Goal: Task Accomplishment & Management: Complete application form

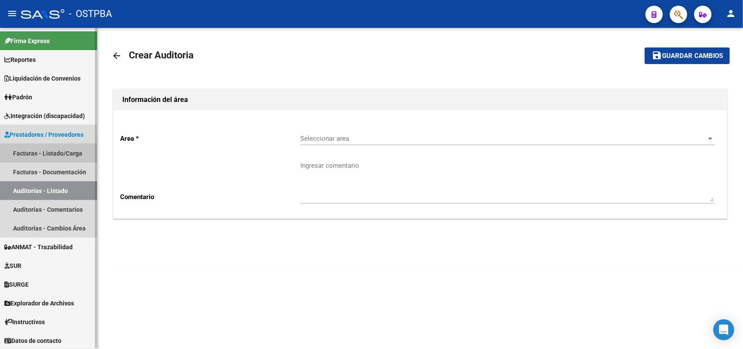
click at [72, 151] on link "Facturas - Listado/Carga" at bounding box center [48, 153] width 97 height 19
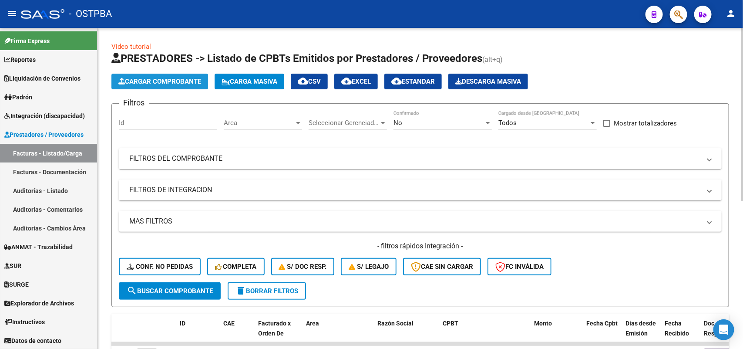
click at [195, 83] on span "Cargar Comprobante" at bounding box center [159, 82] width 83 height 8
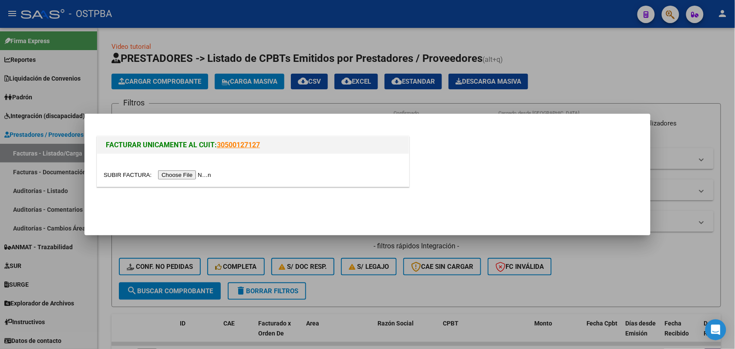
click at [184, 169] on div at bounding box center [253, 170] width 312 height 33
click at [186, 172] on input "file" at bounding box center [159, 174] width 110 height 9
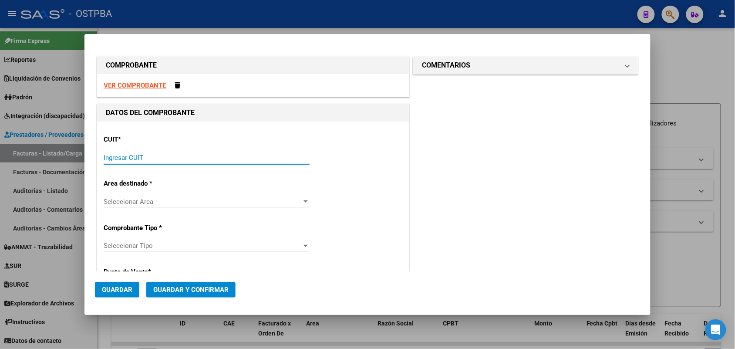
click at [112, 157] on input "Ingresar CUIT" at bounding box center [207, 158] width 206 height 8
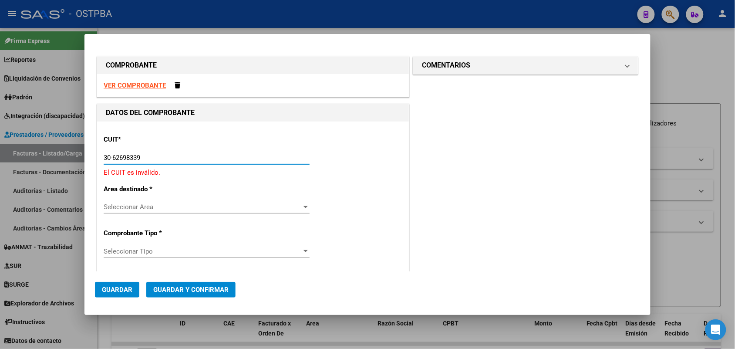
type input "30-62698339-8"
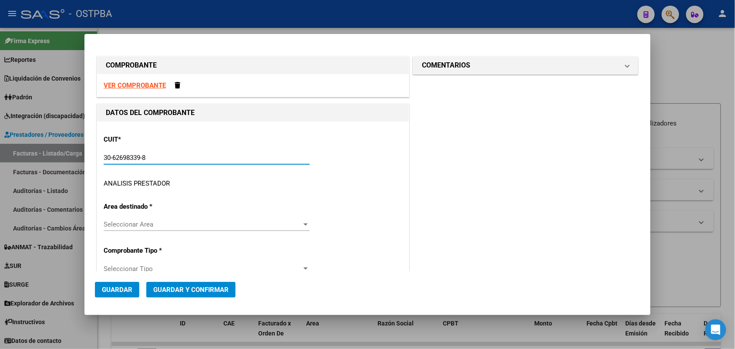
type input "169"
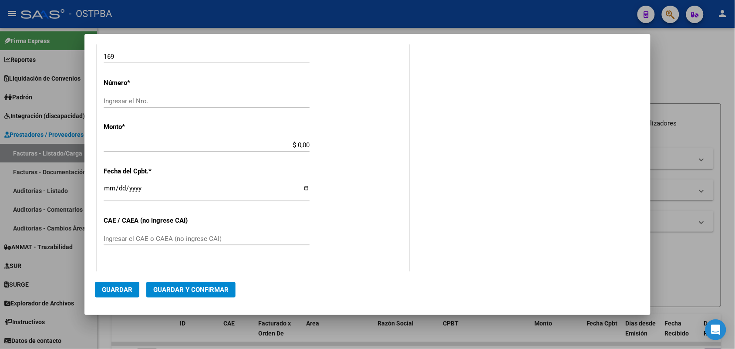
scroll to position [218, 0]
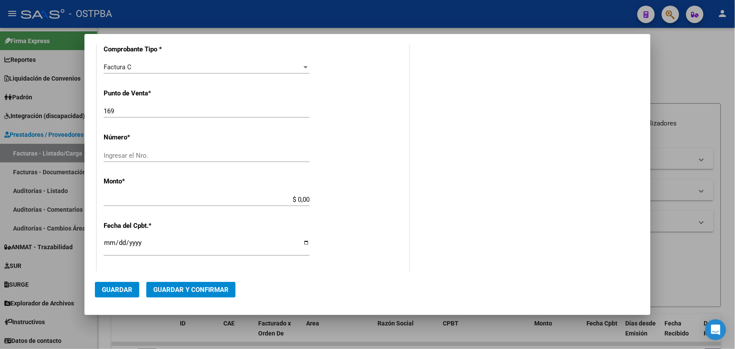
type input "30-62698339-8"
click at [112, 152] on input "Ingresar el Nro." at bounding box center [207, 156] width 206 height 8
type input "6469"
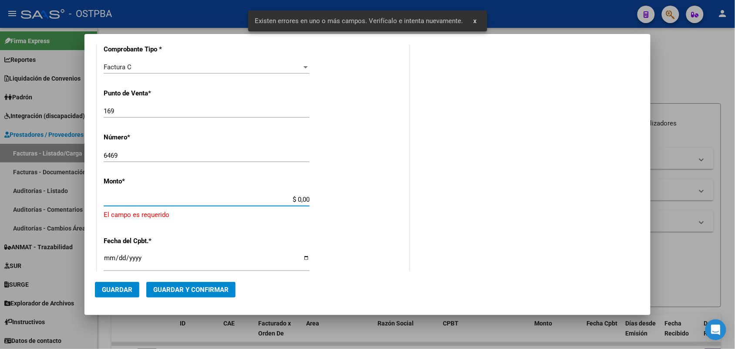
drag, startPoint x: 290, startPoint y: 199, endPoint x: 364, endPoint y: 205, distance: 74.3
click at [364, 209] on div "CUIT * 30-62698339-8 Ingresar CUIT ANALISIS PRESTADOR MINISTERIO DE SALUD PCIA …" at bounding box center [253, 223] width 312 height 638
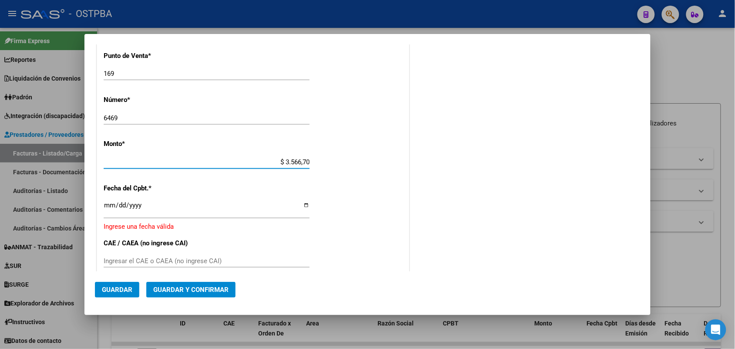
type input "$ 35.667,00"
click at [109, 205] on input "Ingresar la fecha" at bounding box center [207, 209] width 206 height 14
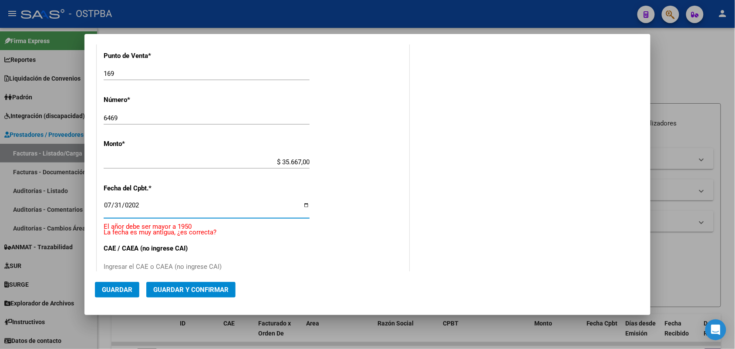
type input "2025-07-31"
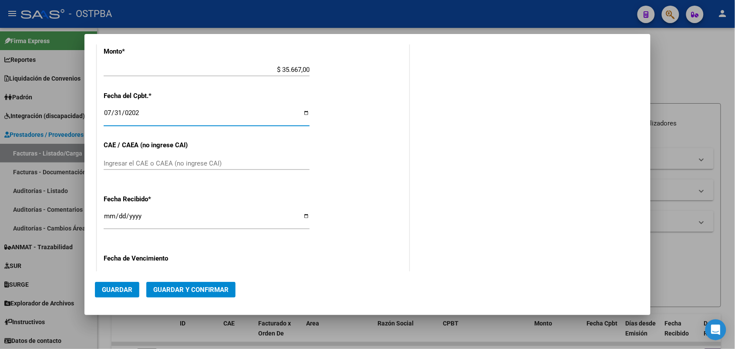
scroll to position [364, 0]
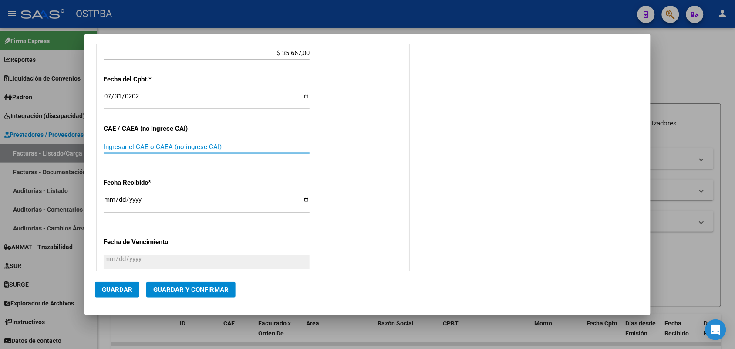
click at [117, 145] on input "Ingresar el CAE o CAEA (no ingrese CAI)" at bounding box center [207, 147] width 206 height 8
type input "75318420328452"
click at [110, 202] on input "[DATE]" at bounding box center [207, 203] width 206 height 14
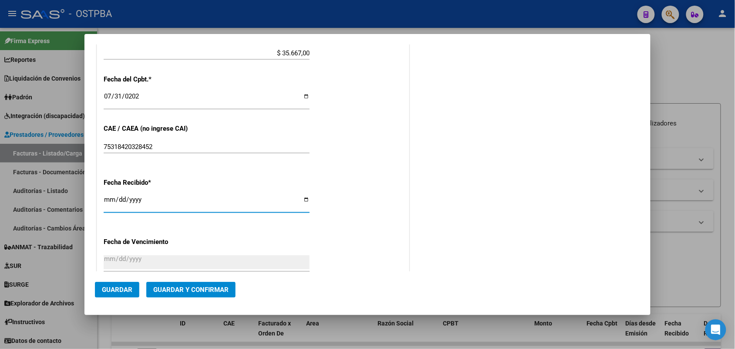
type input "2025-08-12"
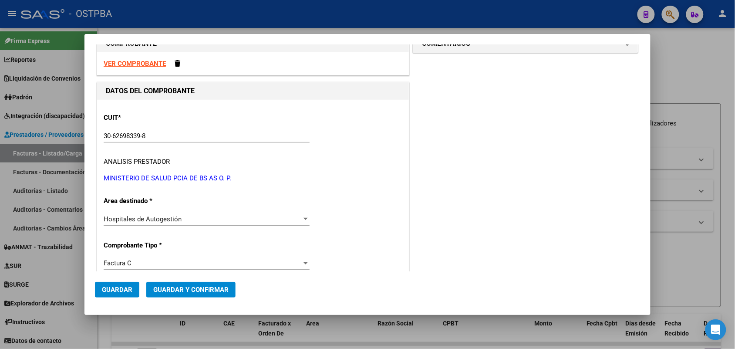
scroll to position [0, 0]
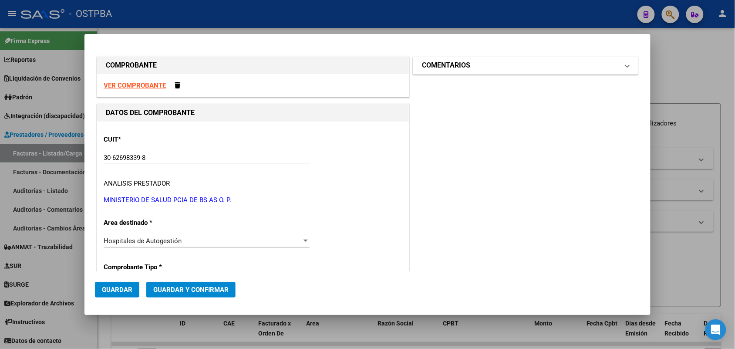
click at [621, 66] on mat-expansion-panel-header "COMENTARIOS" at bounding box center [525, 65] width 225 height 17
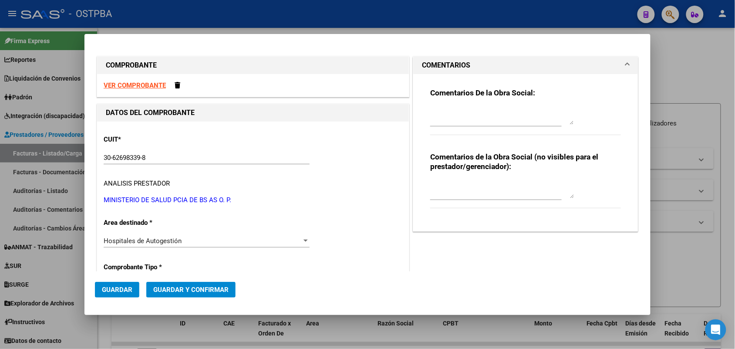
click at [430, 120] on textarea at bounding box center [502, 115] width 144 height 17
type textarea "HR 126400"
click at [123, 289] on span "Guardar" at bounding box center [117, 290] width 30 height 8
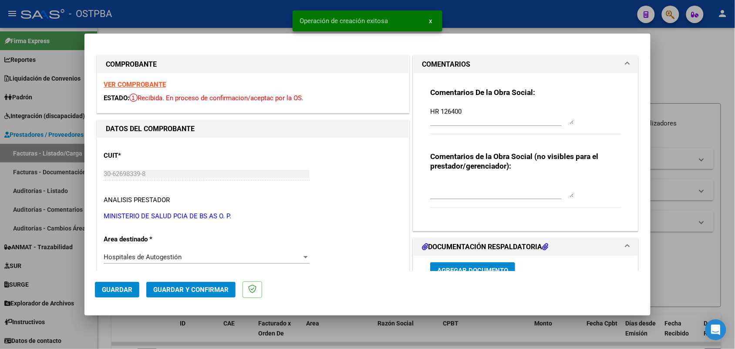
type input "2025-09-29"
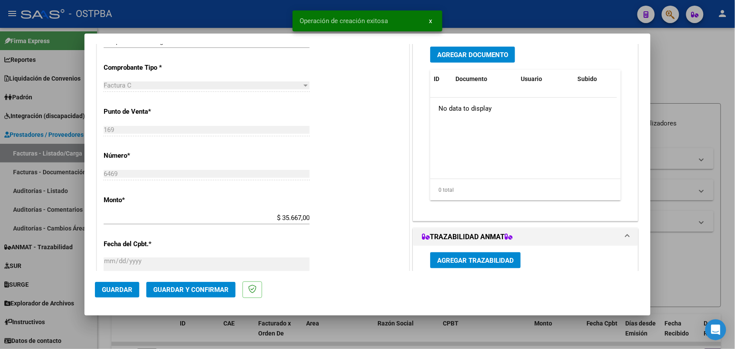
scroll to position [218, 0]
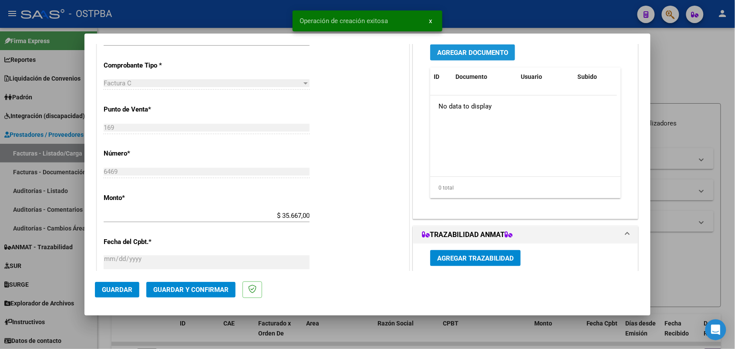
click at [471, 57] on button "Agregar Documento" at bounding box center [472, 52] width 85 height 16
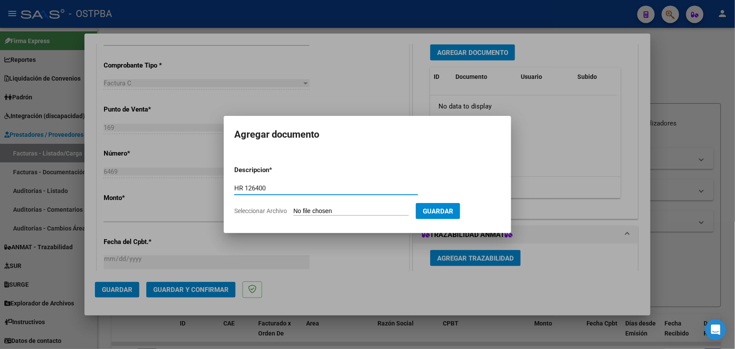
type input "HR 126400"
click at [302, 214] on input "Seleccionar Archivo" at bounding box center [350, 211] width 115 height 8
type input "C:\fakepath\HR 126400.pdf"
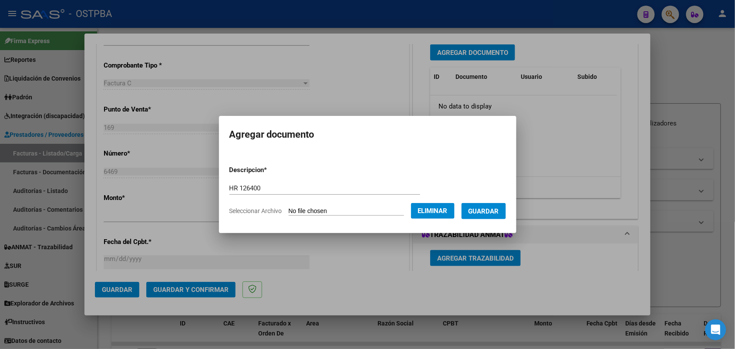
click at [494, 209] on span "Guardar" at bounding box center [483, 211] width 30 height 8
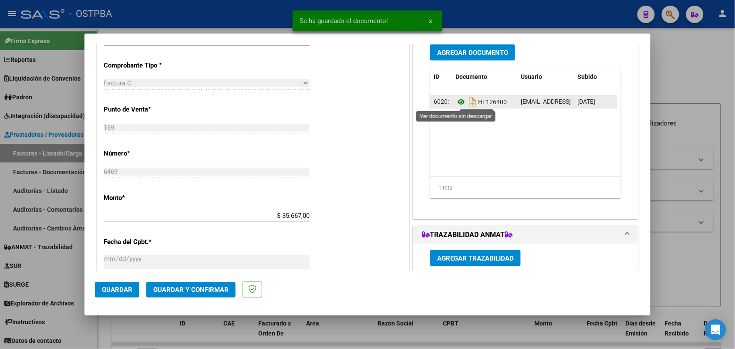
click at [458, 101] on icon at bounding box center [460, 102] width 11 height 10
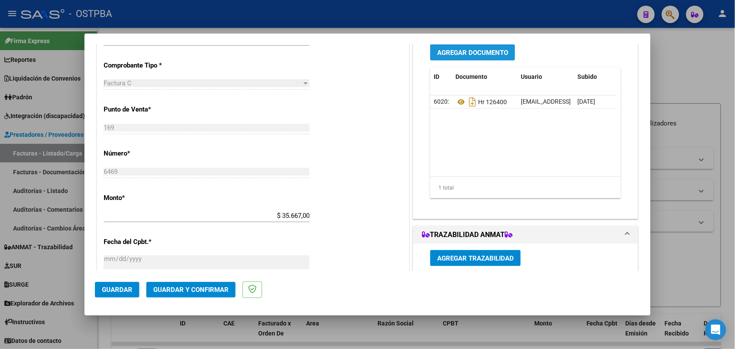
click at [479, 54] on span "Agregar Documento" at bounding box center [472, 53] width 71 height 8
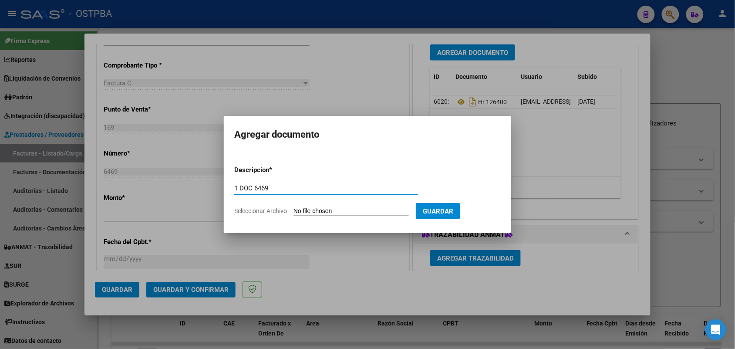
type input "1 DOC 6469"
click at [299, 211] on input "Seleccionar Archivo" at bounding box center [350, 211] width 115 height 8
type input "C:\fakepath\1 DOC 6469.pdf"
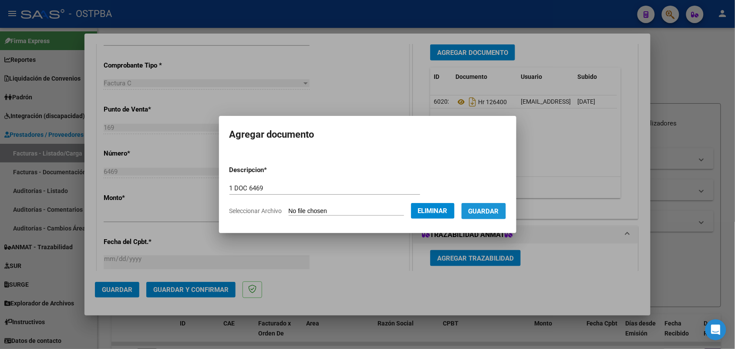
click at [479, 208] on span "Guardar" at bounding box center [483, 211] width 30 height 8
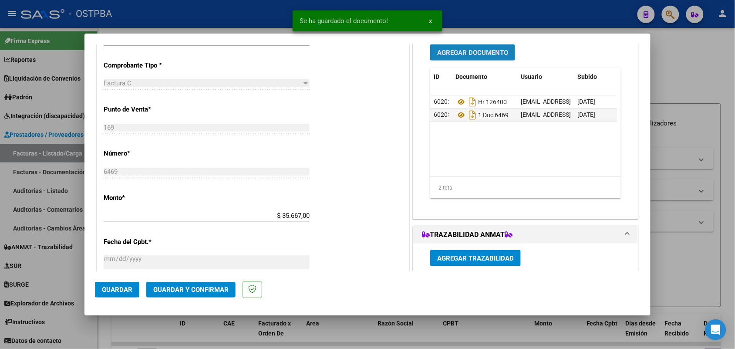
click at [478, 51] on span "Agregar Documento" at bounding box center [472, 53] width 71 height 8
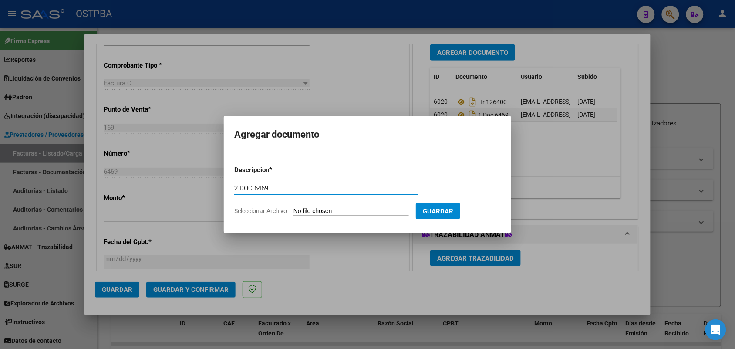
type input "2 DOC 6469"
click at [305, 212] on input "Seleccionar Archivo" at bounding box center [350, 211] width 115 height 8
type input "C:\fakepath\2 DOC 6469.pdf"
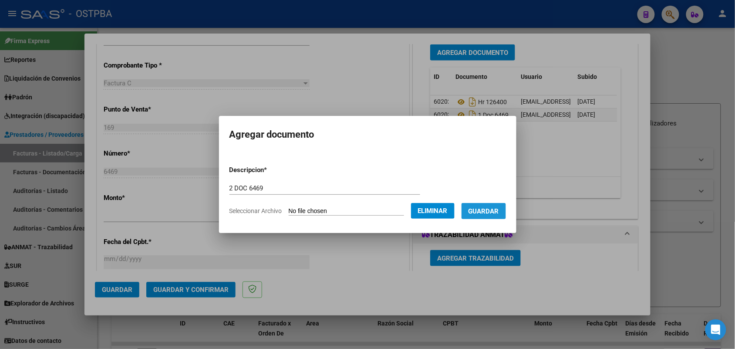
click at [494, 210] on span "Guardar" at bounding box center [483, 211] width 30 height 8
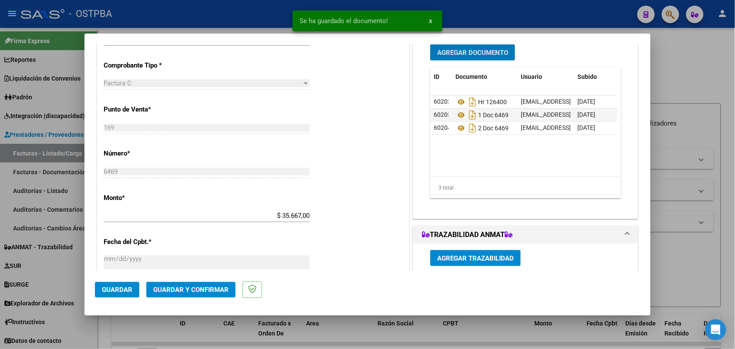
click at [191, 290] on span "Guardar y Confirmar" at bounding box center [190, 290] width 75 height 8
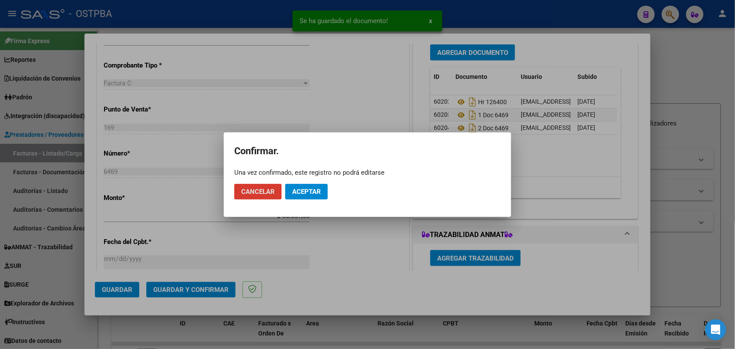
click at [322, 193] on button "Aceptar" at bounding box center [306, 192] width 43 height 16
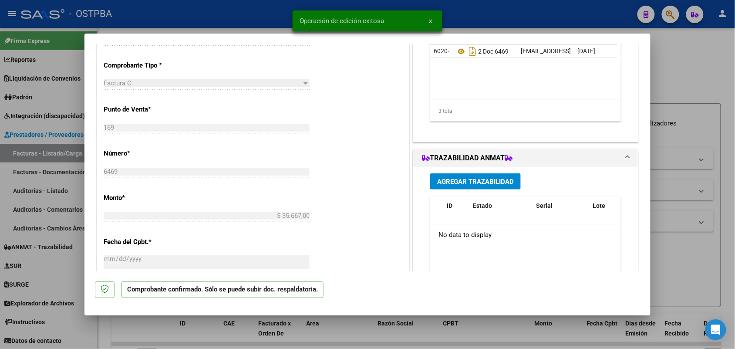
click at [64, 181] on div at bounding box center [367, 174] width 735 height 349
type input "$ 0,00"
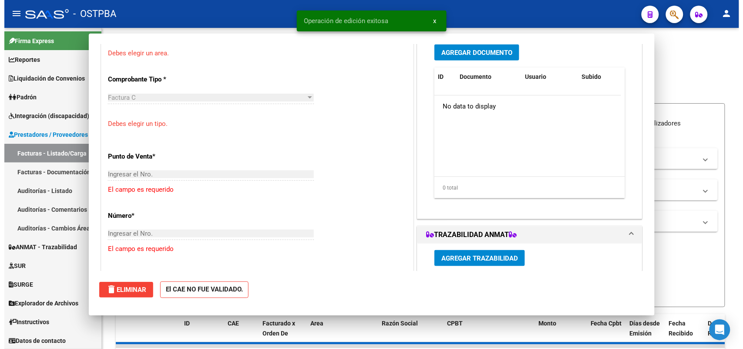
scroll to position [212, 0]
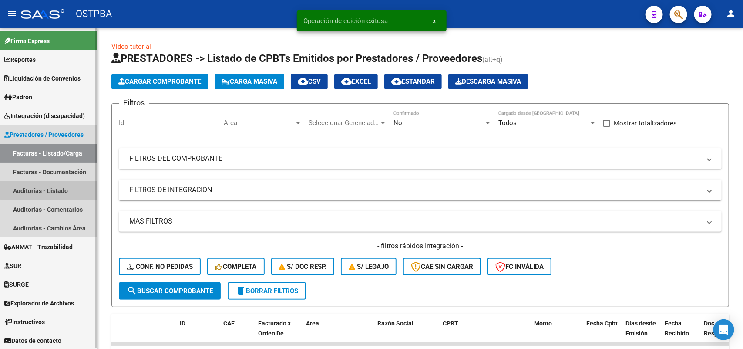
click at [57, 190] on link "Auditorías - Listado" at bounding box center [48, 190] width 97 height 19
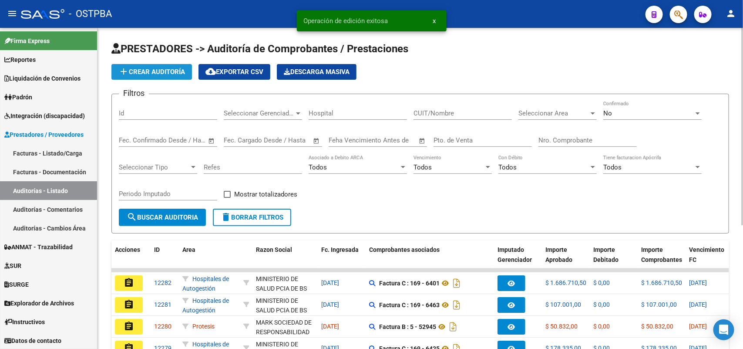
click at [175, 72] on span "add Crear Auditoría" at bounding box center [151, 72] width 67 height 8
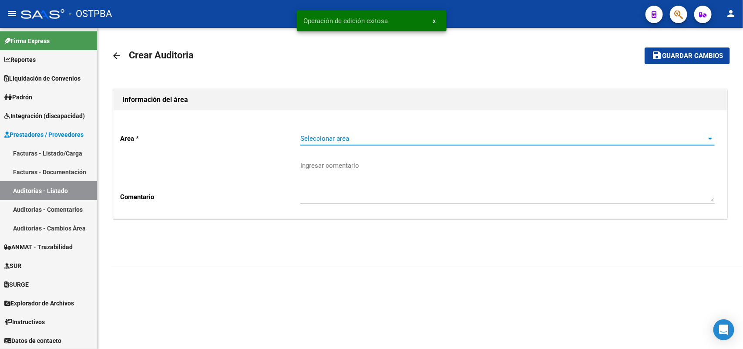
click at [313, 141] on span "Seleccionar area" at bounding box center [503, 139] width 407 height 8
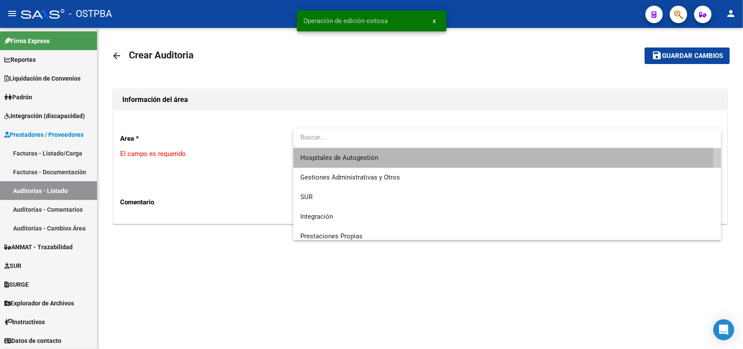
click at [298, 160] on mat-option "Hospitales de Autogestión" at bounding box center [507, 158] width 428 height 20
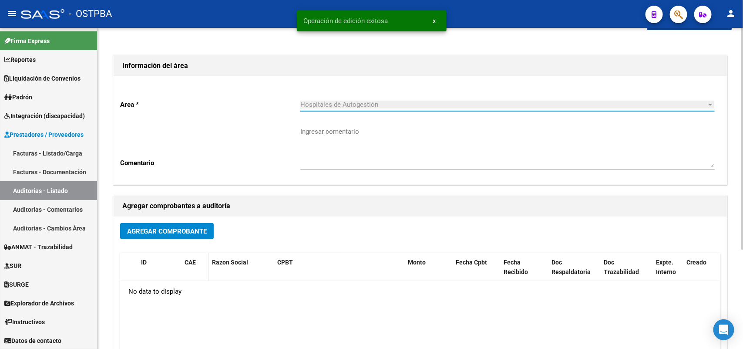
scroll to position [144, 0]
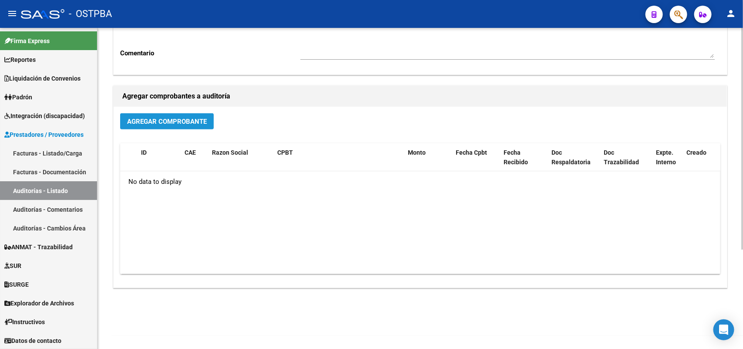
click at [172, 115] on button "Agregar Comprobante" at bounding box center [167, 121] width 94 height 16
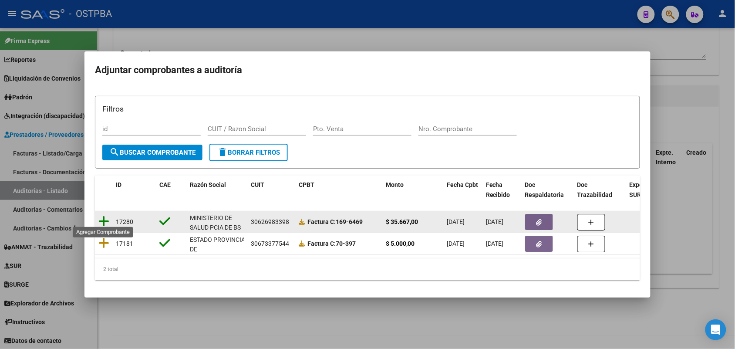
click at [105, 217] on icon at bounding box center [103, 221] width 11 height 12
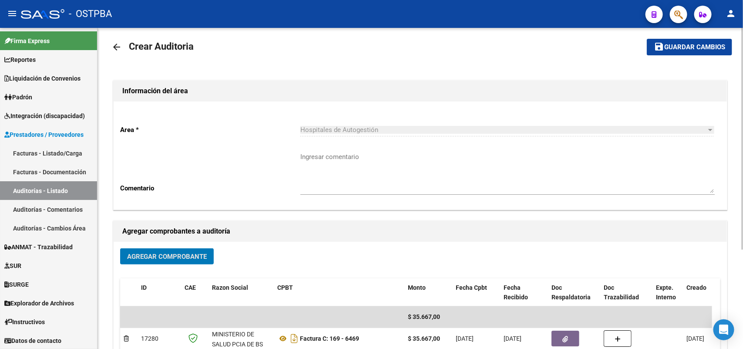
scroll to position [0, 0]
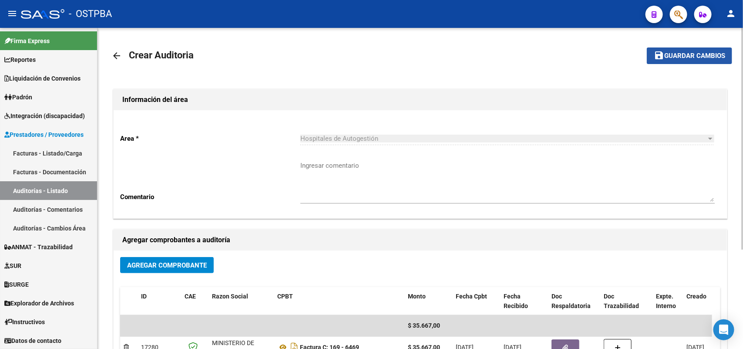
click at [682, 52] on span "Guardar cambios" at bounding box center [694, 56] width 61 height 8
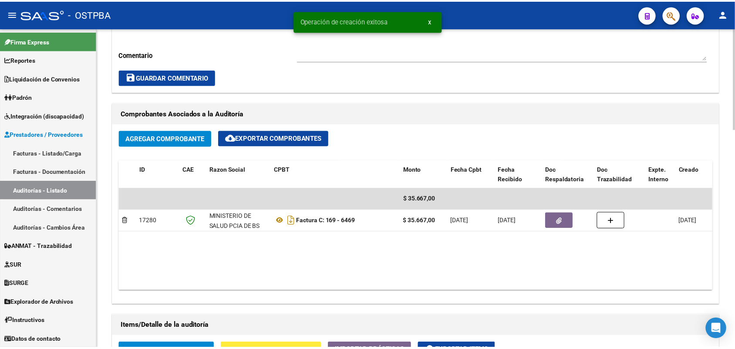
scroll to position [490, 0]
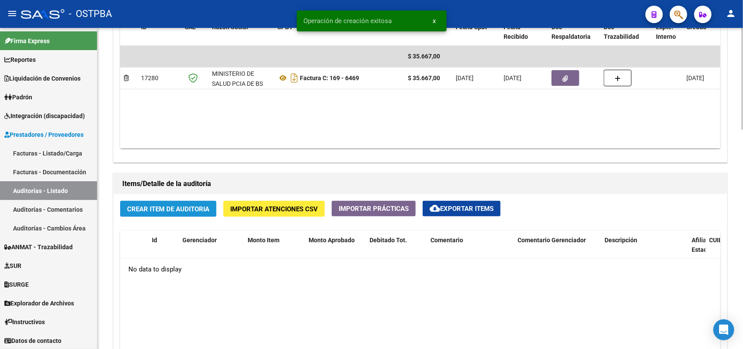
click at [169, 210] on span "Crear Item de Auditoria" at bounding box center [168, 209] width 82 height 8
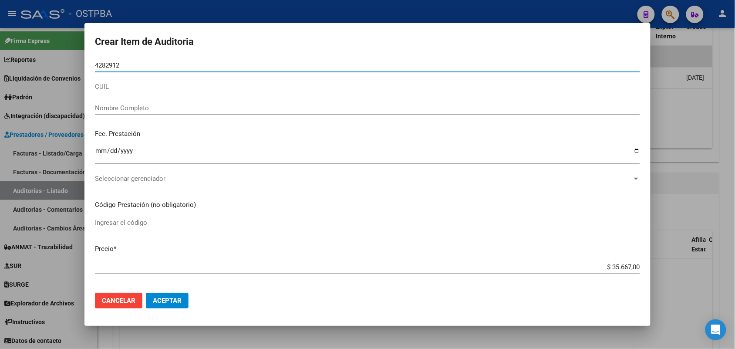
type input "42829124"
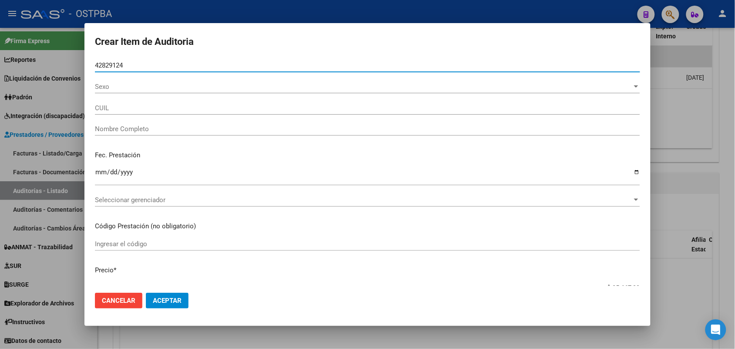
type input "27428291242"
type input "MAIDANA JENNIFER SOLANGE"
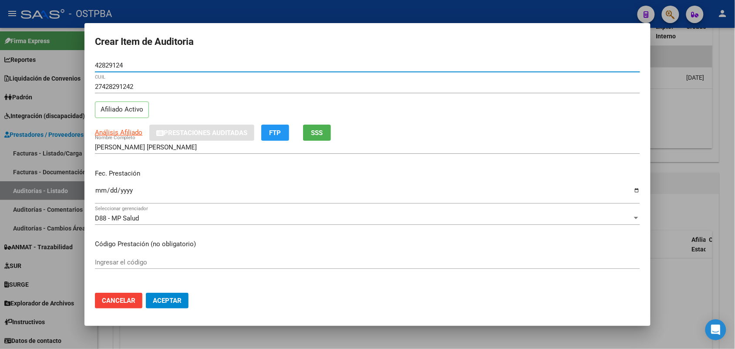
type input "42829124"
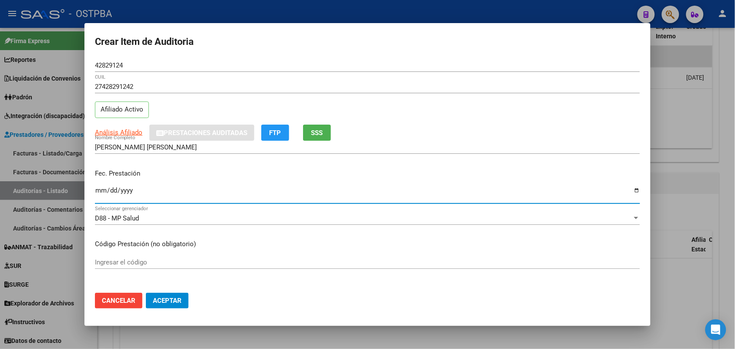
click at [99, 194] on input "Ingresar la fecha" at bounding box center [367, 194] width 545 height 14
type input "2025-04-29"
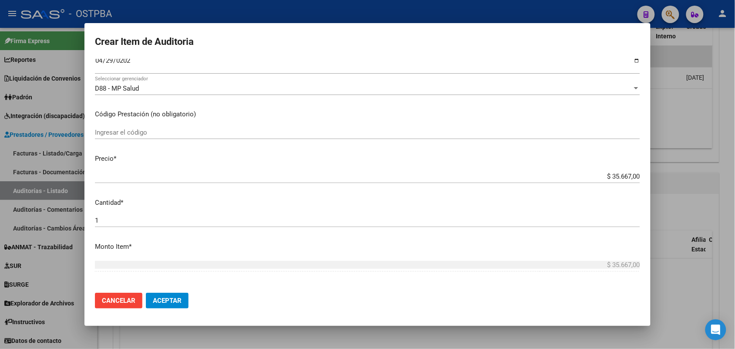
scroll to position [163, 0]
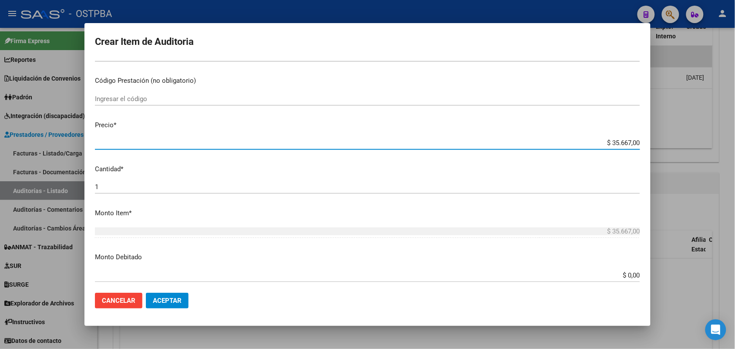
drag, startPoint x: 592, startPoint y: 144, endPoint x: 649, endPoint y: 146, distance: 56.6
click at [649, 146] on mat-dialog-content "42829124 Nro Documento 27428291242 CUIL Afiliado Activo Análisis Afiliado Prest…" at bounding box center [367, 172] width 566 height 227
type input "$ 0,01"
type input "$ 0,11"
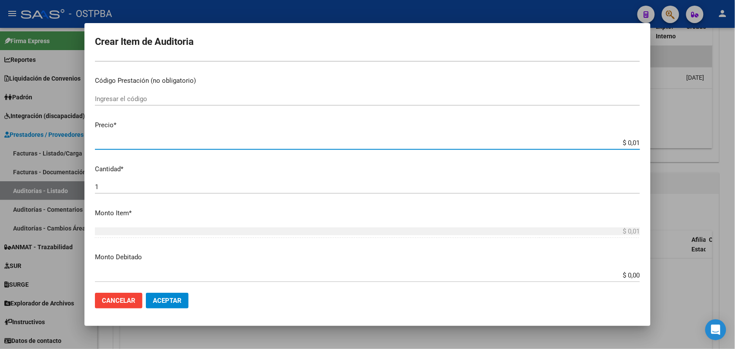
type input "$ 0,11"
type input "$ 1,18"
type input "$ 11,88"
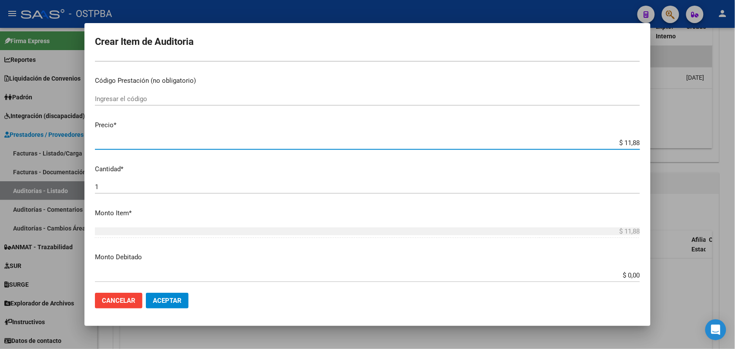
type input "$ 118,89"
type input "$ 1.188,90"
type input "$ 11.889,00"
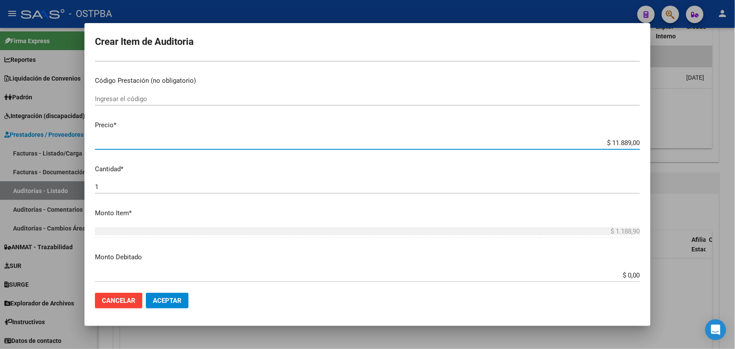
type input "$ 11.889,00"
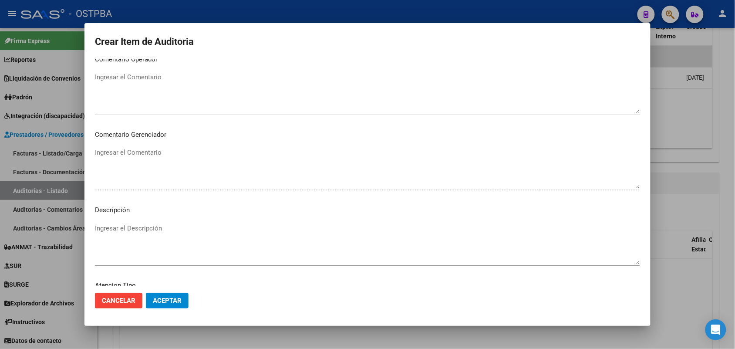
scroll to position [482, 0]
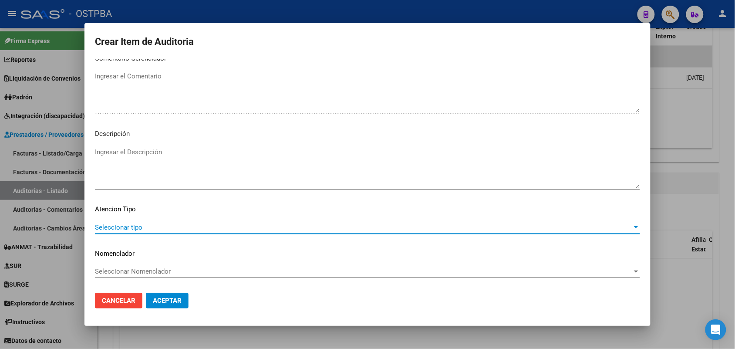
click at [131, 225] on span "Seleccionar tipo" at bounding box center [363, 227] width 537 height 8
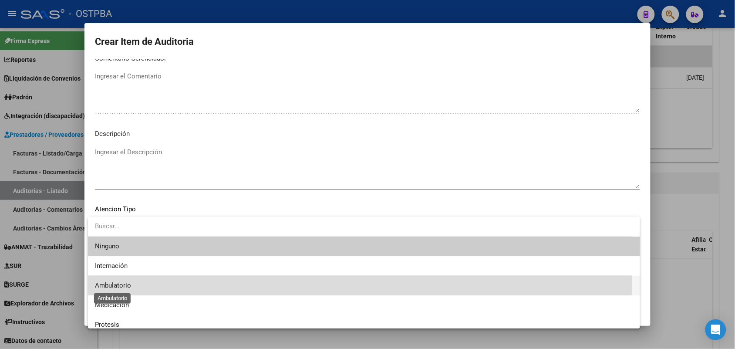
click at [128, 286] on span "Ambulatorio" at bounding box center [113, 285] width 36 height 8
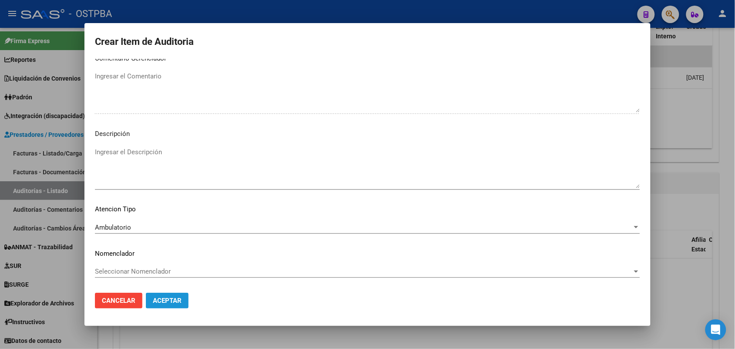
click at [165, 297] on span "Aceptar" at bounding box center [167, 301] width 29 height 8
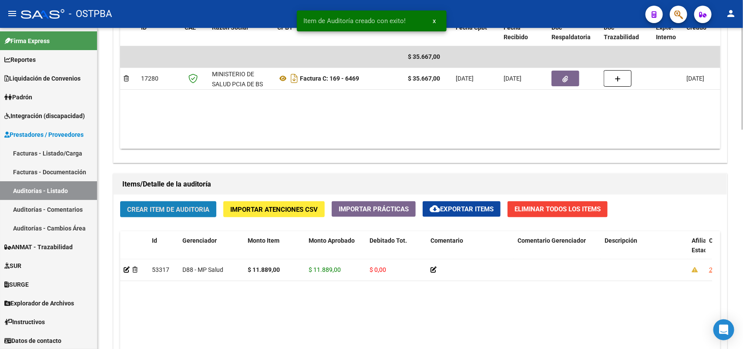
click at [186, 209] on span "Crear Item de Auditoria" at bounding box center [168, 210] width 82 height 8
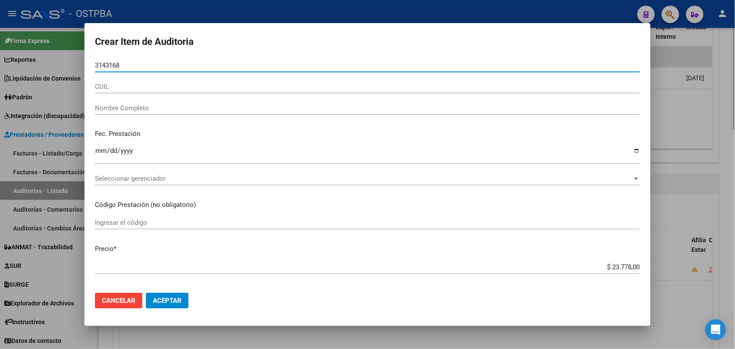
type input "31431683"
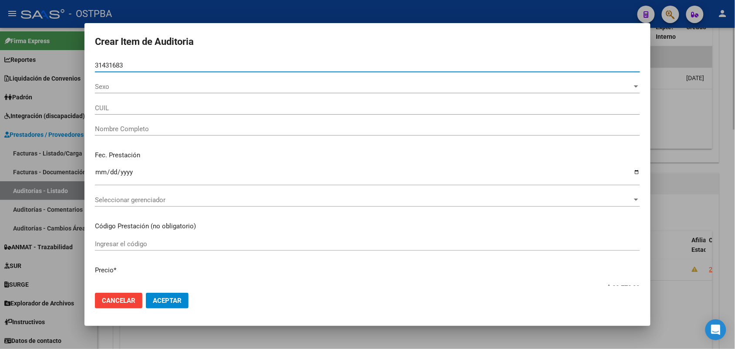
type input "27314316830"
type input "SANCHEZ CINTIA GUADALUPE -"
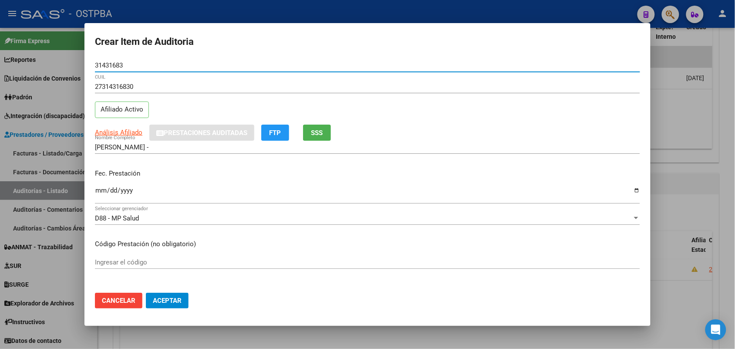
type input "31431683"
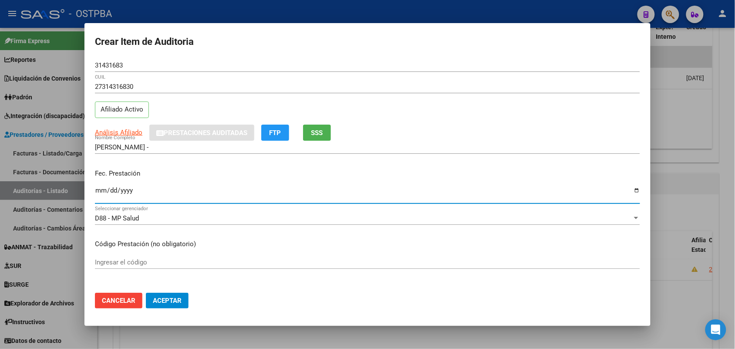
click at [98, 192] on input "Ingresar la fecha" at bounding box center [367, 194] width 545 height 14
type input "2025-04-29"
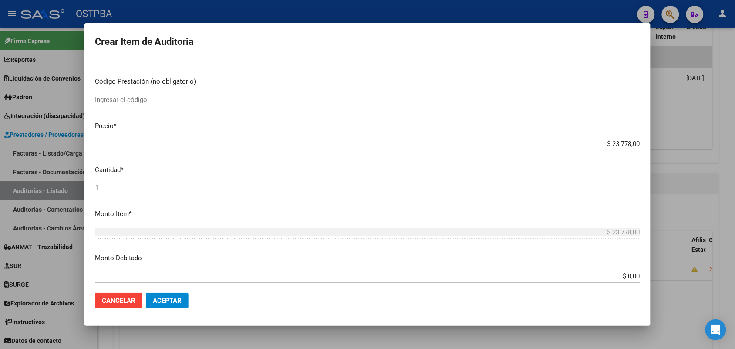
scroll to position [163, 0]
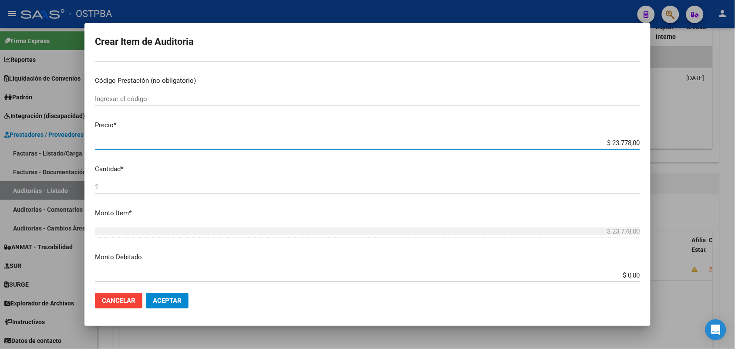
drag, startPoint x: 595, startPoint y: 142, endPoint x: 678, endPoint y: 142, distance: 83.6
click at [678, 142] on div "Crear Item de Auditoria 31431683 Nro Documento 27314316830 CUIL Afiliado Activo…" at bounding box center [367, 174] width 735 height 349
type input "$ 0,01"
type input "$ 0,11"
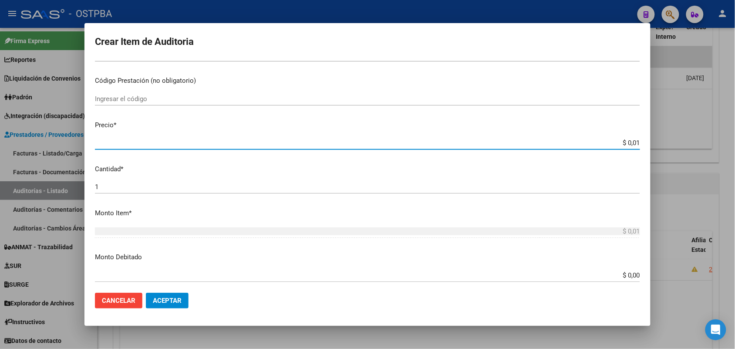
type input "$ 0,11"
type input "$ 1,18"
type input "$ 11,88"
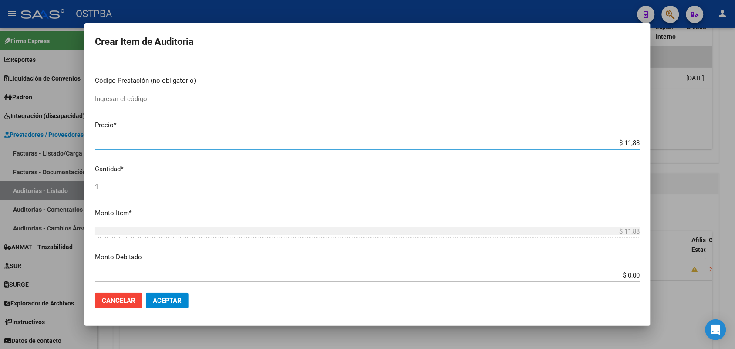
type input "$ 118,89"
type input "$ 1.188,90"
type input "$ 11.889,00"
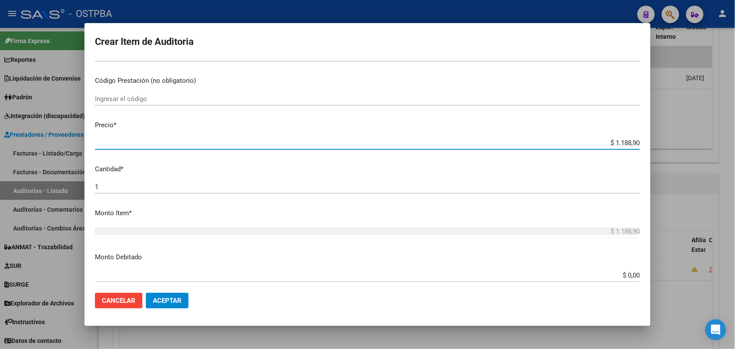
type input "$ 11.889,00"
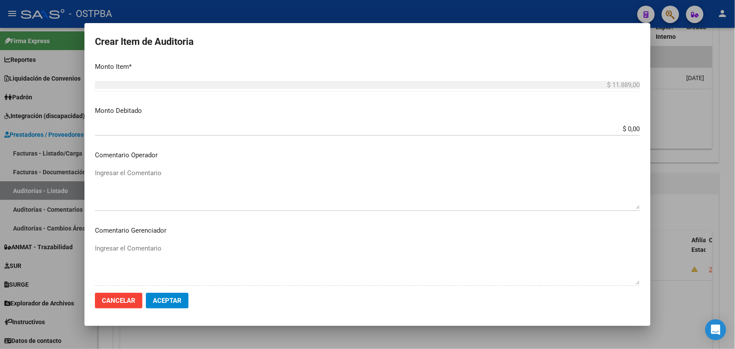
scroll to position [482, 0]
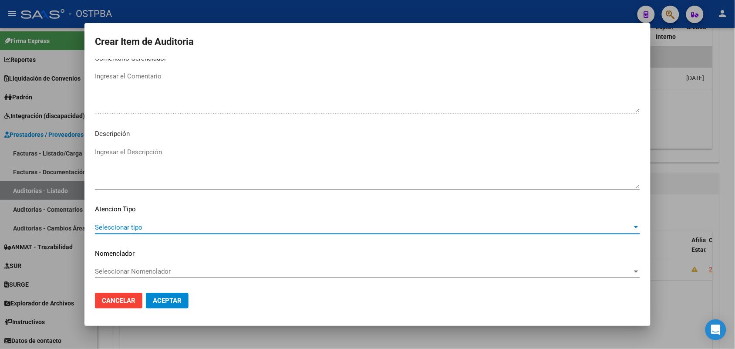
click at [133, 227] on span "Seleccionar tipo" at bounding box center [363, 227] width 537 height 8
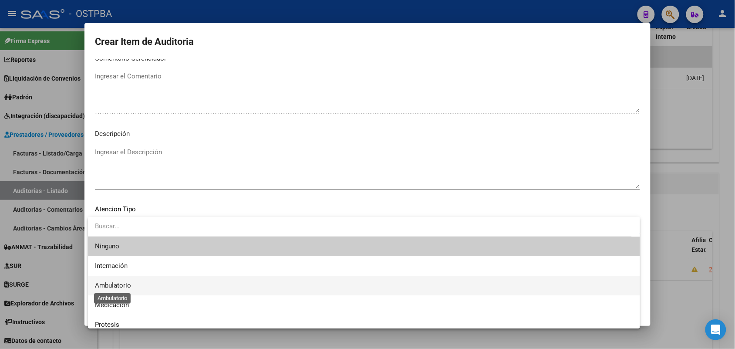
click at [117, 287] on span "Ambulatorio" at bounding box center [113, 285] width 36 height 8
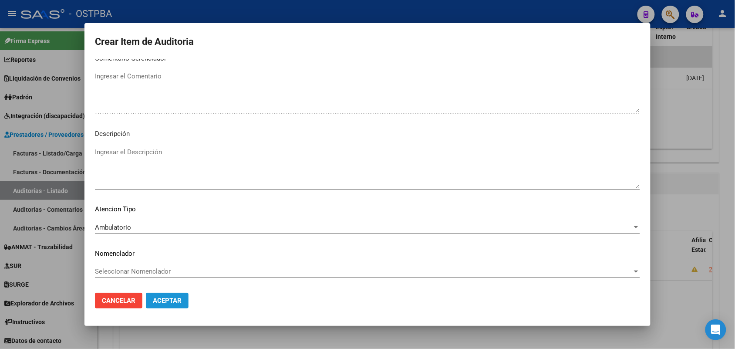
click at [162, 299] on span "Aceptar" at bounding box center [167, 301] width 29 height 8
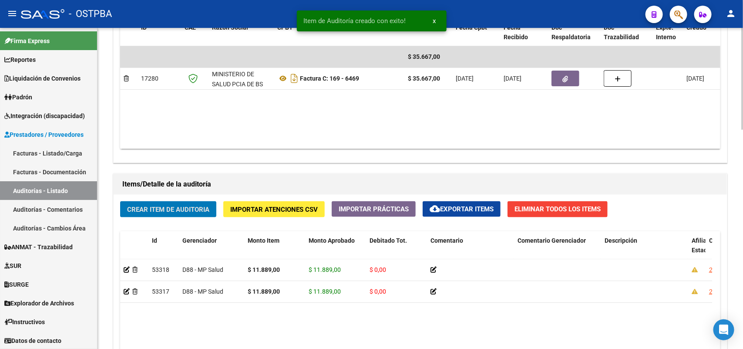
click at [177, 206] on span "Crear Item de Auditoria" at bounding box center [168, 210] width 82 height 8
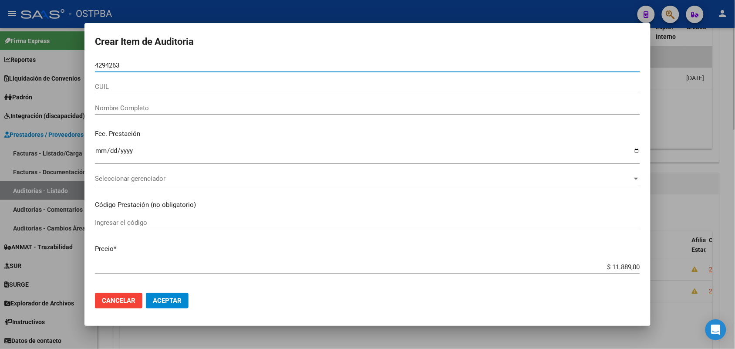
type input "42942632"
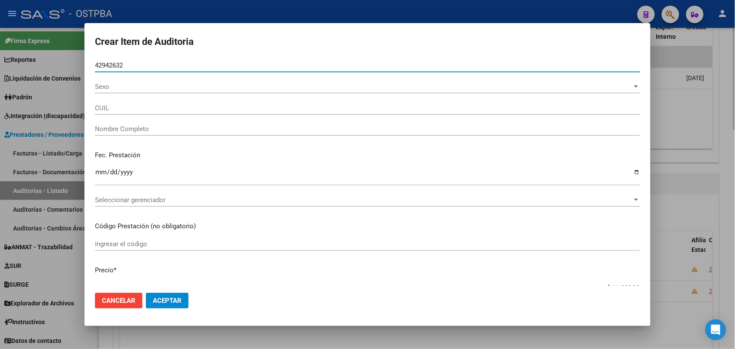
type input "23429426324"
type input "OVIEDO DAIANA AYELEN"
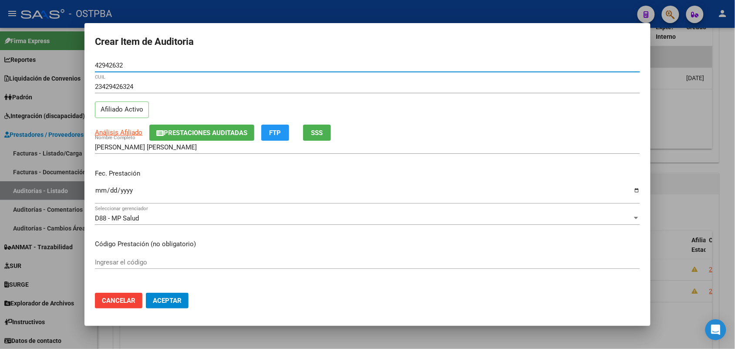
type input "42942632"
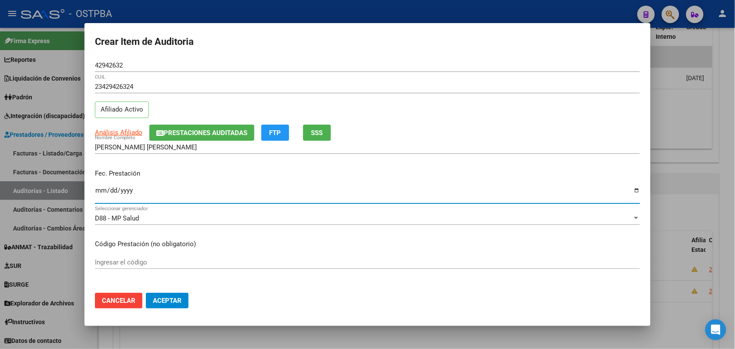
click at [97, 194] on input "Ingresar la fecha" at bounding box center [367, 194] width 545 height 14
type input "2025-04-30"
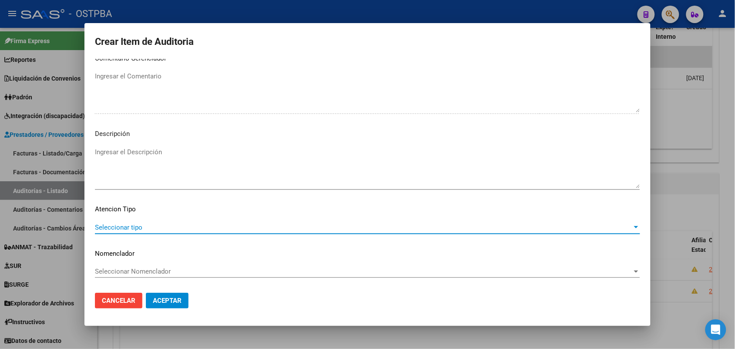
click at [123, 229] on span "Seleccionar tipo" at bounding box center [363, 227] width 537 height 8
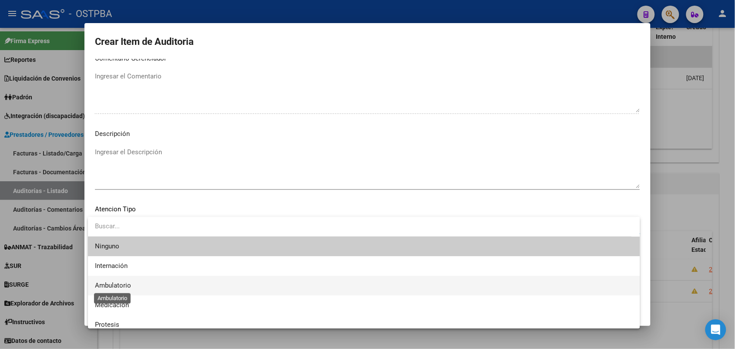
click at [117, 287] on span "Ambulatorio" at bounding box center [113, 285] width 36 height 8
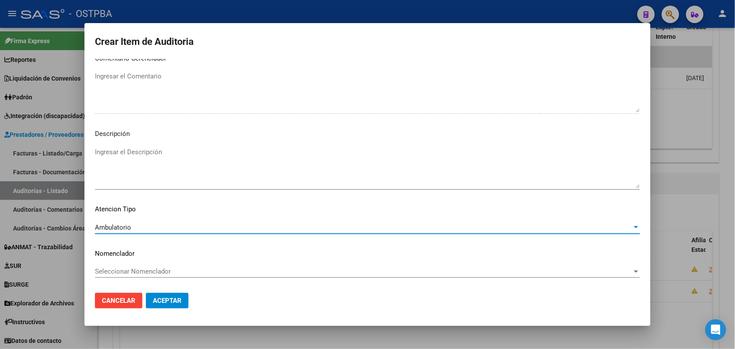
click at [155, 300] on span "Aceptar" at bounding box center [167, 301] width 29 height 8
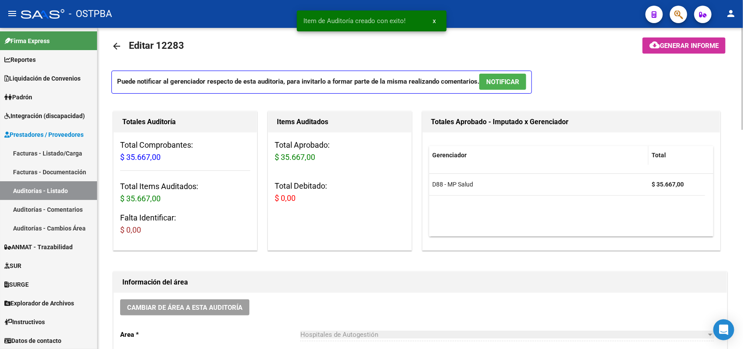
scroll to position [0, 0]
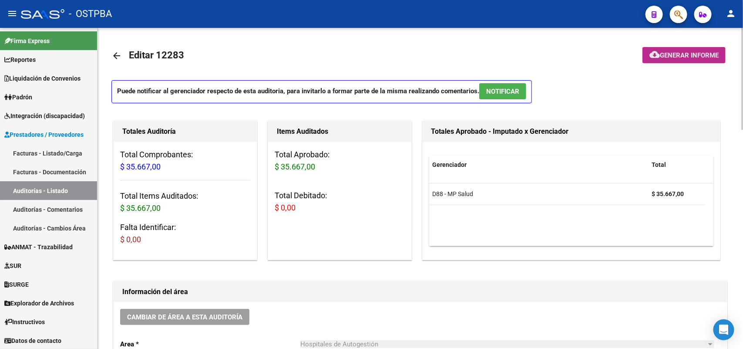
click at [672, 51] on span "Generar informe" at bounding box center [689, 55] width 59 height 8
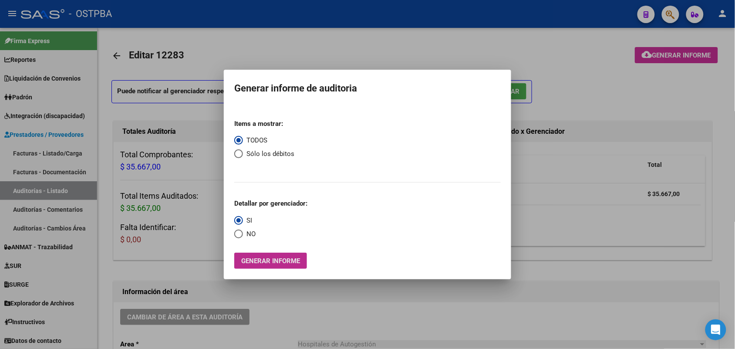
click at [252, 256] on button "Generar informe" at bounding box center [270, 261] width 73 height 16
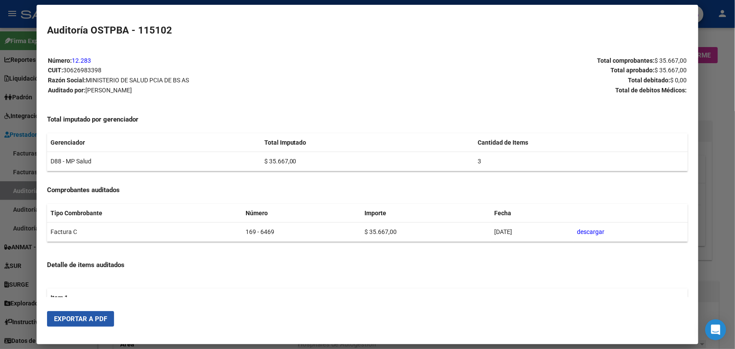
click at [90, 321] on span "Exportar a PDF" at bounding box center [80, 319] width 53 height 8
click at [723, 127] on div at bounding box center [367, 174] width 735 height 349
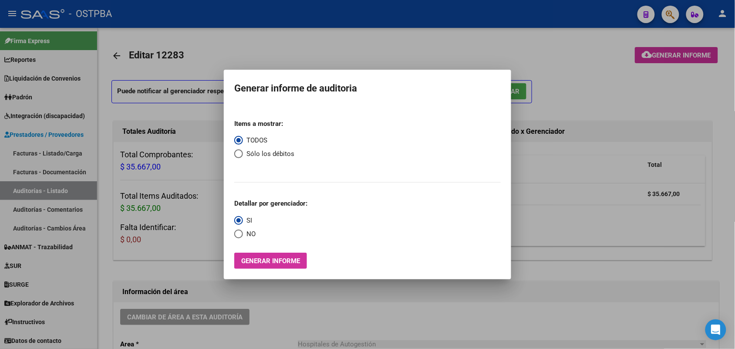
click at [584, 145] on div at bounding box center [367, 174] width 735 height 349
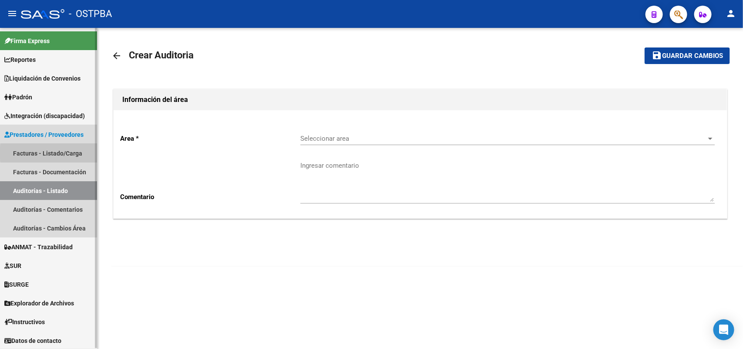
click at [72, 153] on link "Facturas - Listado/Carga" at bounding box center [48, 153] width 97 height 19
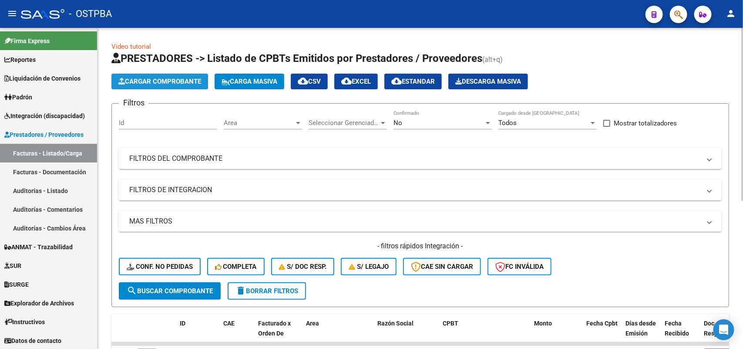
click at [184, 79] on span "Cargar Comprobante" at bounding box center [159, 82] width 83 height 8
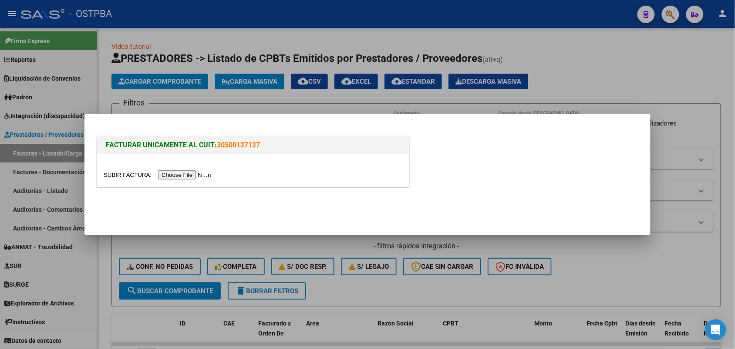
click at [199, 176] on input "file" at bounding box center [159, 174] width 110 height 9
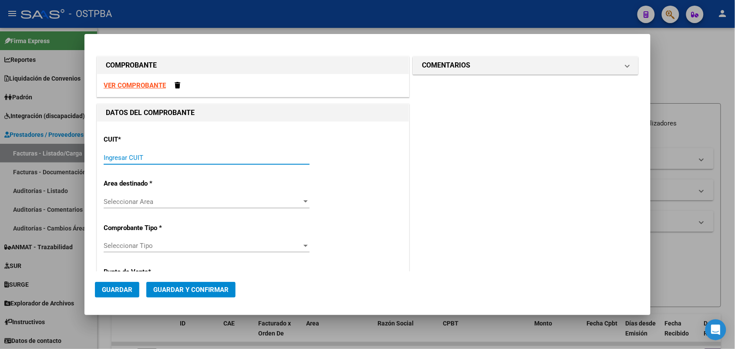
click at [109, 157] on input "Ingresar CUIT" at bounding box center [207, 158] width 206 height 8
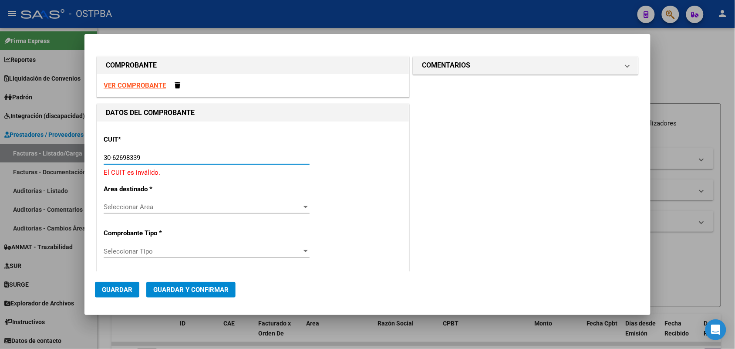
type input "30-62698339-8"
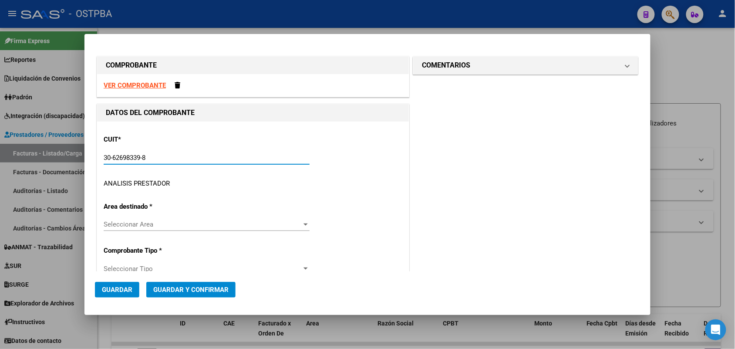
type input "169"
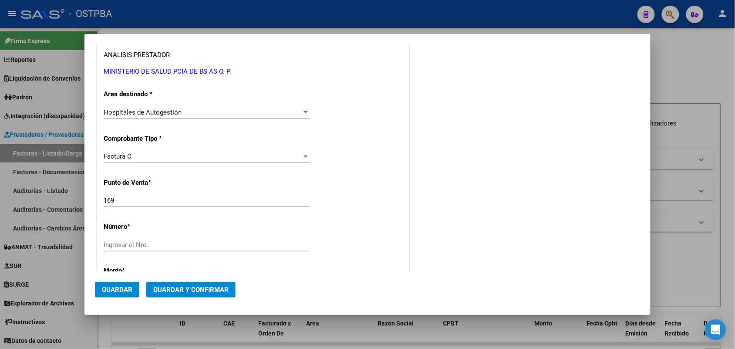
scroll to position [163, 0]
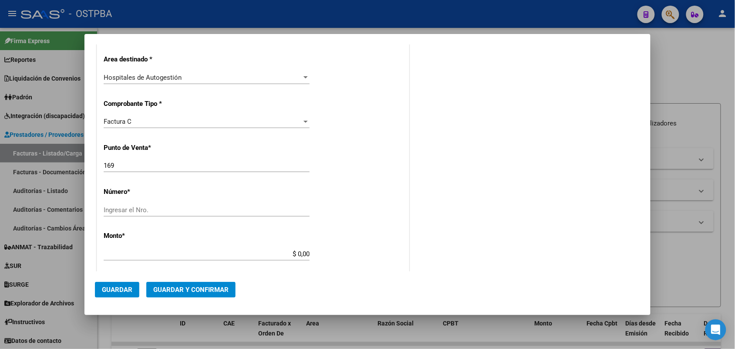
type input "30-62698339-8"
drag, startPoint x: 116, startPoint y: 166, endPoint x: 96, endPoint y: 166, distance: 19.6
click at [97, 166] on div "DATOS DEL COMPROBANTE CUIT * 30-62698339-8 Ingresar CUIT ANALISIS PRESTADOR MIN…" at bounding box center [253, 258] width 313 height 636
type input "102"
click at [108, 207] on input "Ingresar el Nro." at bounding box center [207, 210] width 206 height 8
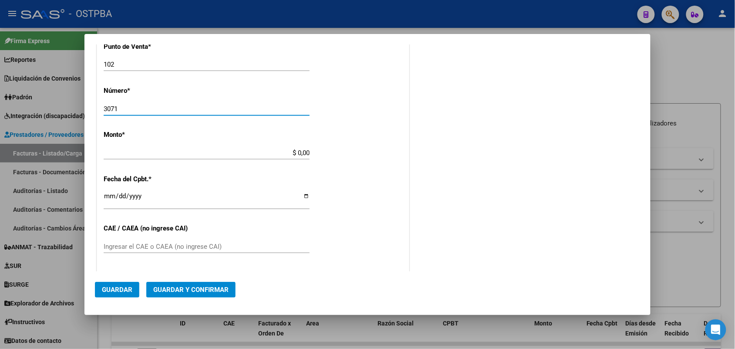
scroll to position [327, 0]
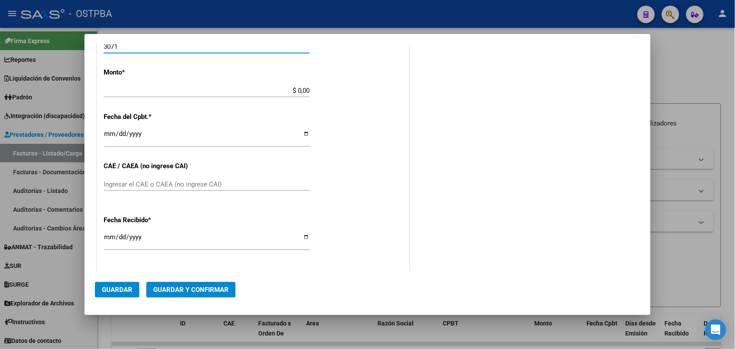
type input "3071"
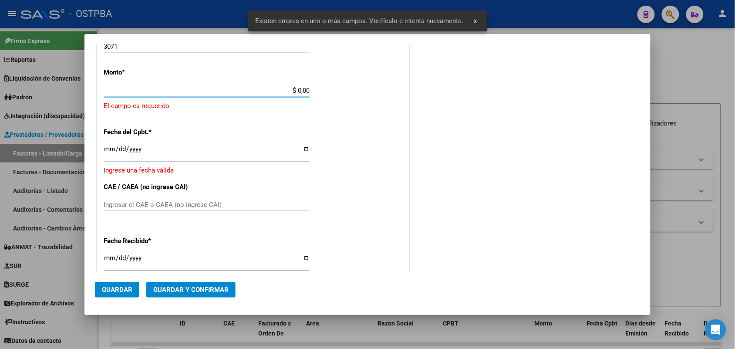
scroll to position [255, 0]
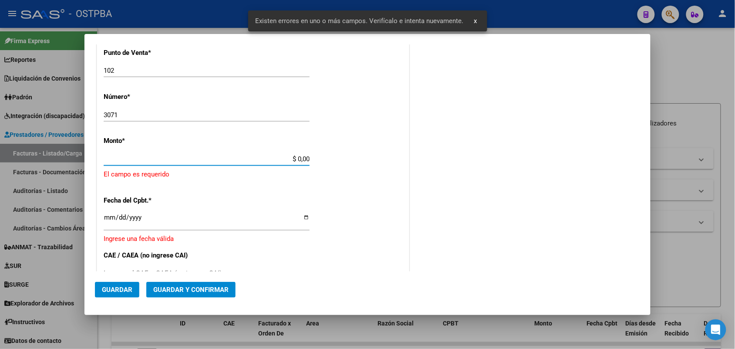
drag, startPoint x: 284, startPoint y: 91, endPoint x: 339, endPoint y: 98, distance: 54.9
click at [339, 98] on div "CUIT * 30-62698339-8 Ingresar CUIT ANALISIS PRESTADOR MINISTERIO DE SALUD PCIA …" at bounding box center [253, 182] width 312 height 638
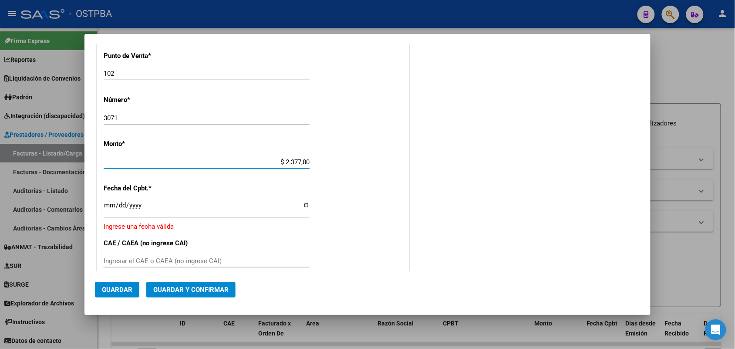
type input "$ 23.778,00"
click at [111, 206] on input "Ingresar la fecha" at bounding box center [207, 209] width 206 height 14
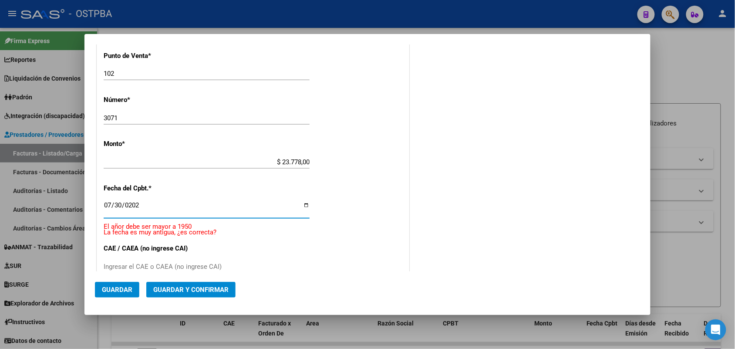
type input "[DATE]"
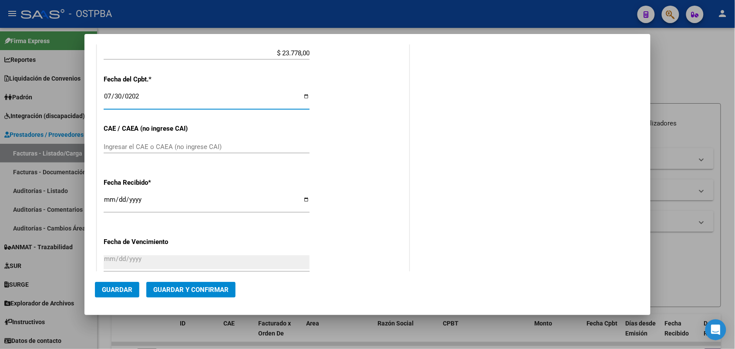
scroll to position [418, 0]
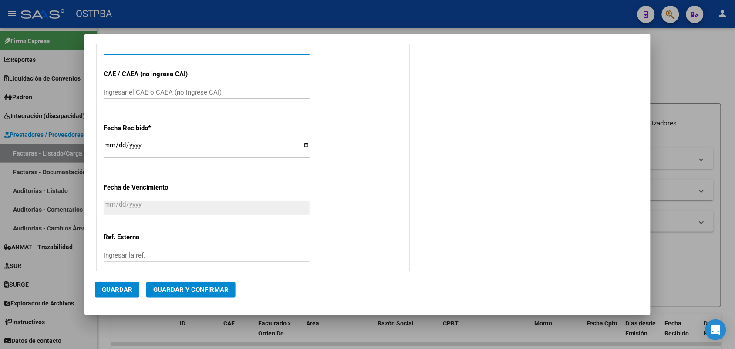
click at [118, 91] on input "Ingresar el CAE o CAEA (no ingrese CAI)" at bounding box center [207, 92] width 206 height 8
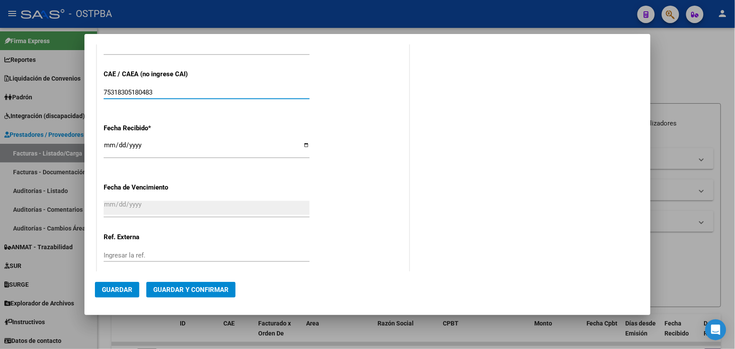
type input "75318305180483"
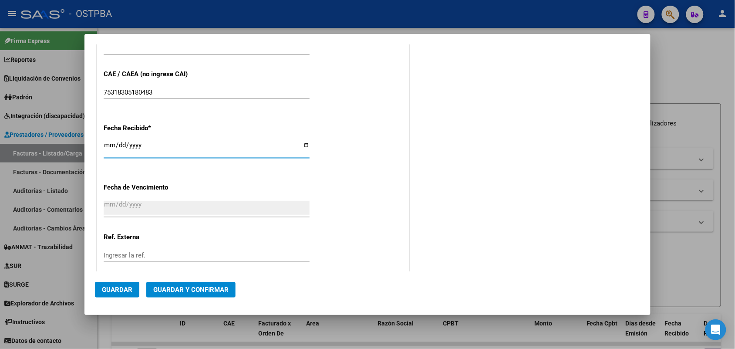
click at [110, 149] on input "[DATE]" at bounding box center [207, 149] width 206 height 14
type input "[DATE]"
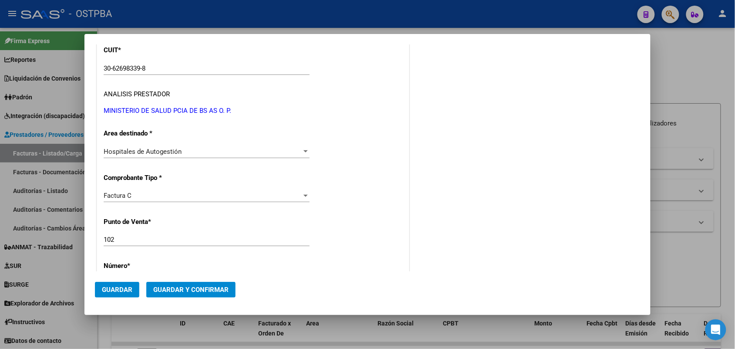
scroll to position [0, 0]
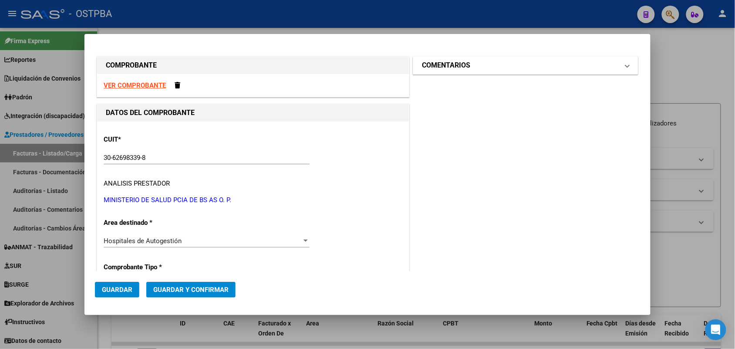
click at [626, 66] on span at bounding box center [627, 65] width 3 height 10
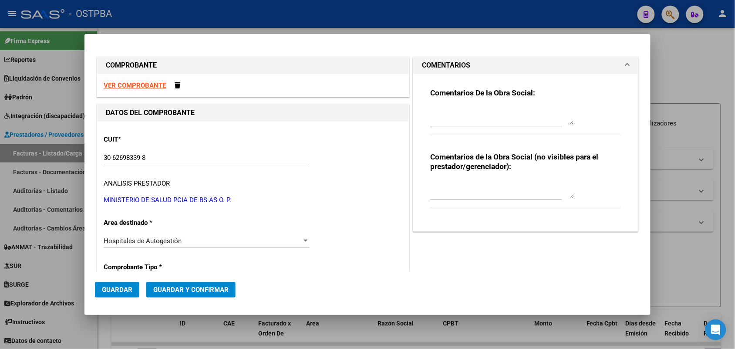
click at [431, 121] on textarea at bounding box center [502, 115] width 144 height 17
type textarea "HR 126311"
click at [120, 290] on span "Guardar" at bounding box center [117, 290] width 30 height 8
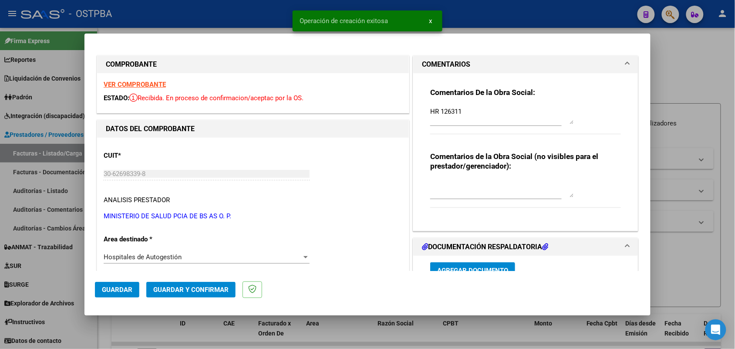
type input "[DATE]"
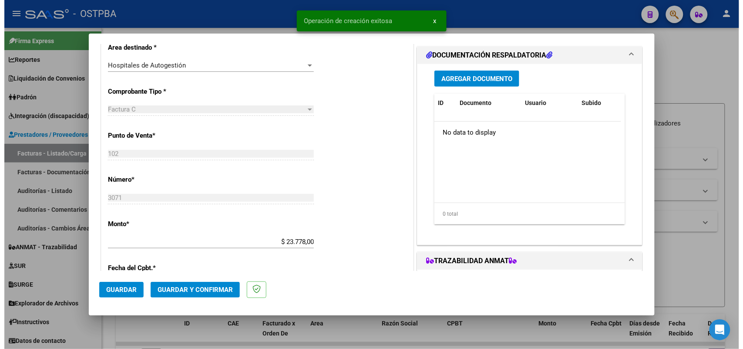
scroll to position [218, 0]
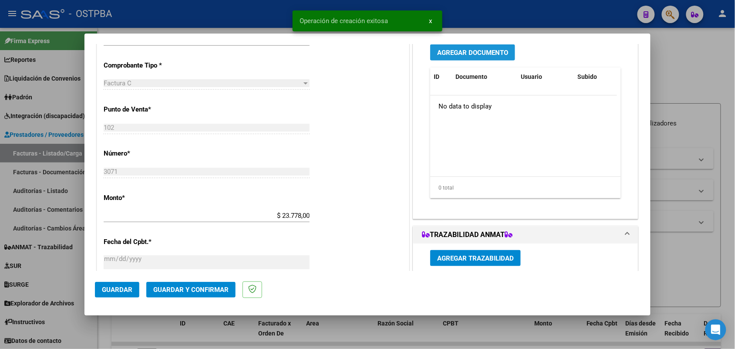
click at [470, 54] on span "Agregar Documento" at bounding box center [472, 53] width 71 height 8
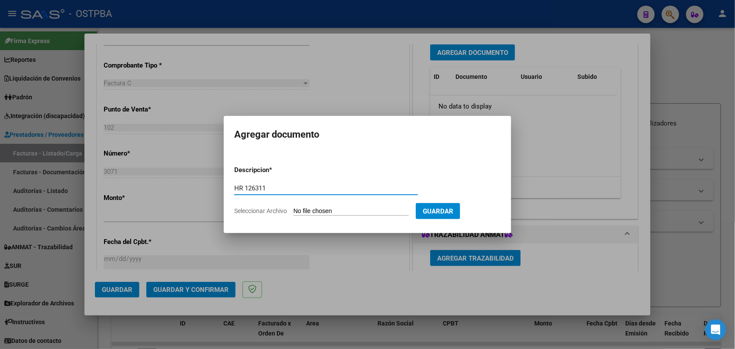
type input "HR 126311"
click at [305, 210] on input "Seleccionar Archivo" at bounding box center [350, 211] width 115 height 8
type input "C:\fakepath\HR 126311.pdf"
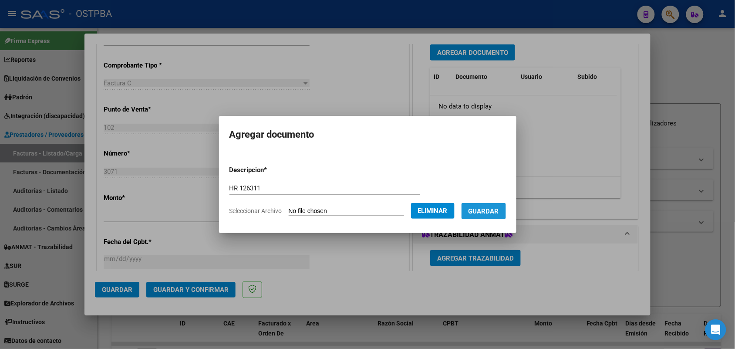
click at [492, 213] on span "Guardar" at bounding box center [483, 211] width 30 height 8
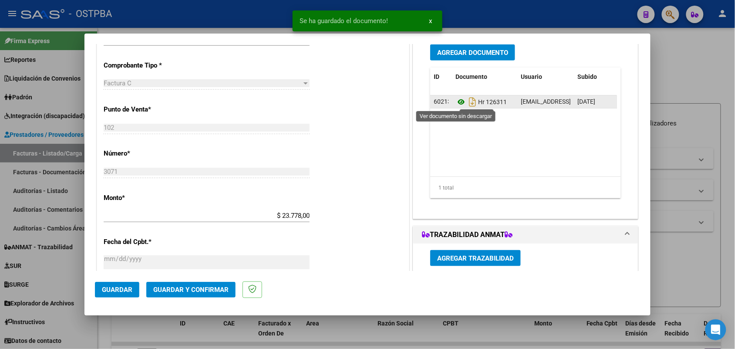
click at [458, 102] on icon at bounding box center [460, 102] width 11 height 10
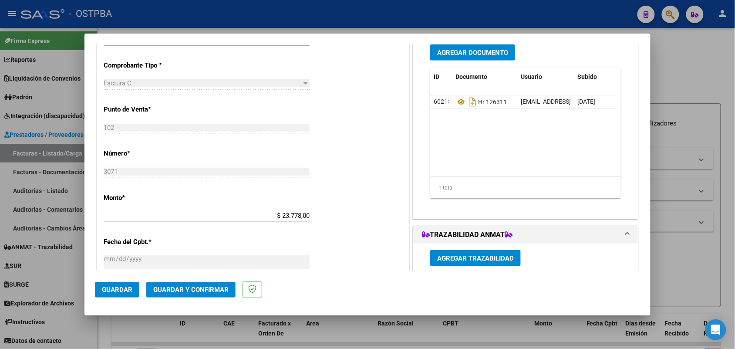
click at [476, 51] on span "Agregar Documento" at bounding box center [472, 53] width 71 height 8
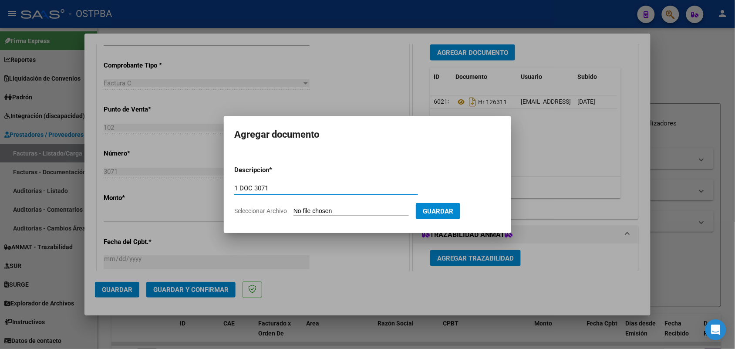
type input "1 DOC 3071"
click at [300, 207] on input "Seleccionar Archivo" at bounding box center [350, 211] width 115 height 8
type input "C:\fakepath\1 DOC 3071.pdf"
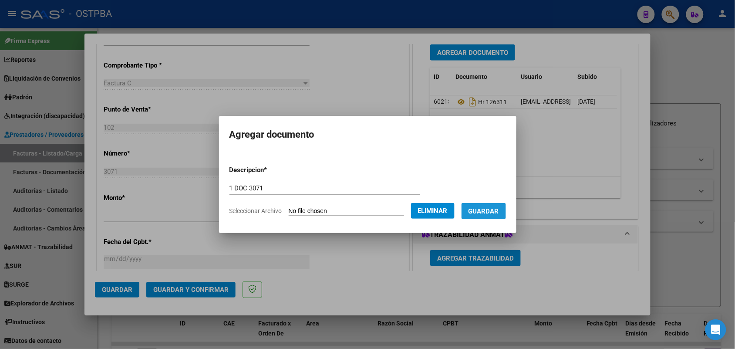
click at [501, 205] on button "Guardar" at bounding box center [484, 211] width 44 height 16
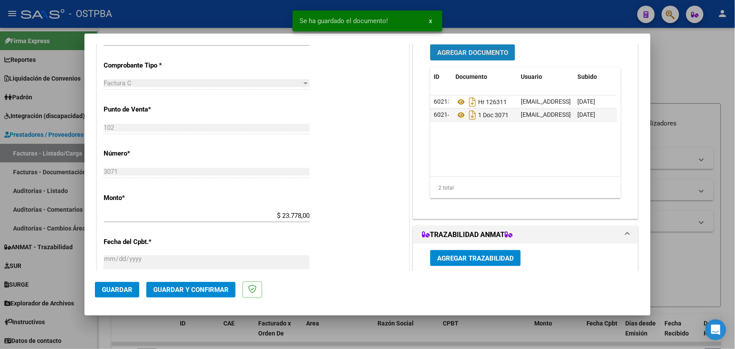
click at [473, 54] on span "Agregar Documento" at bounding box center [472, 53] width 71 height 8
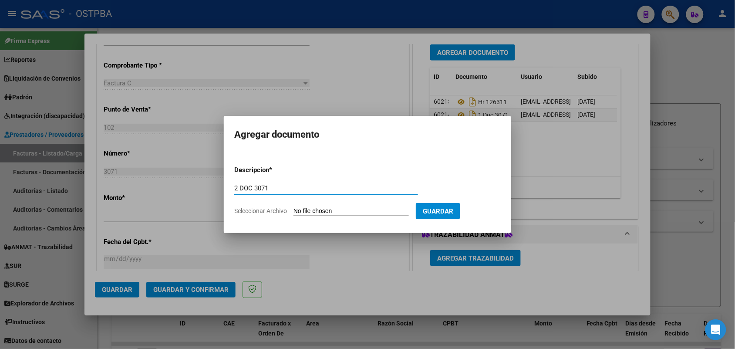
type input "2 DOC 3071"
click at [297, 209] on input "Seleccionar Archivo" at bounding box center [350, 211] width 115 height 8
type input "C:\fakepath\2 DOC 3071.pdf"
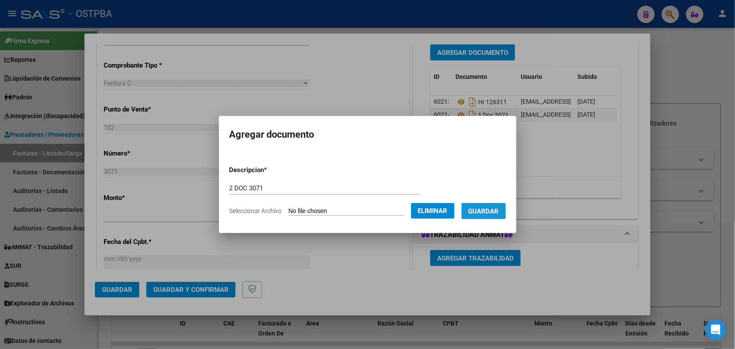
click at [499, 209] on span "Guardar" at bounding box center [483, 211] width 30 height 8
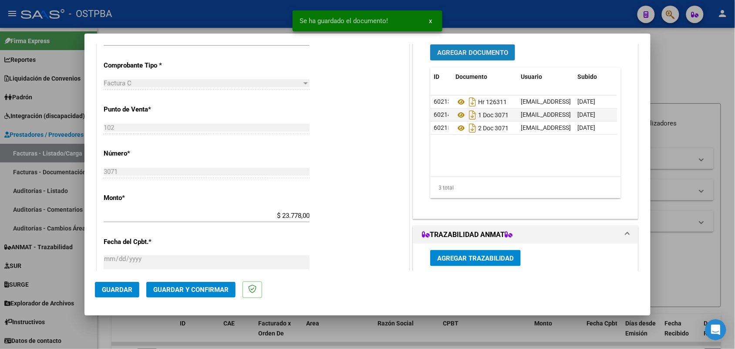
click at [444, 51] on span "Agregar Documento" at bounding box center [472, 53] width 71 height 8
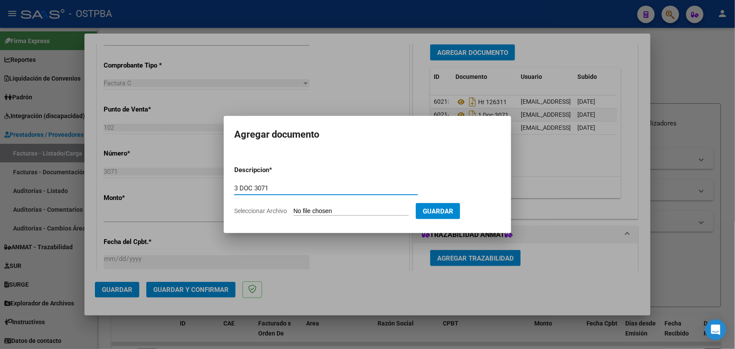
type input "3 DOC 3071"
click at [299, 209] on input "Seleccionar Archivo" at bounding box center [350, 211] width 115 height 8
type input "C:\fakepath\3 DOC 3071.pdf"
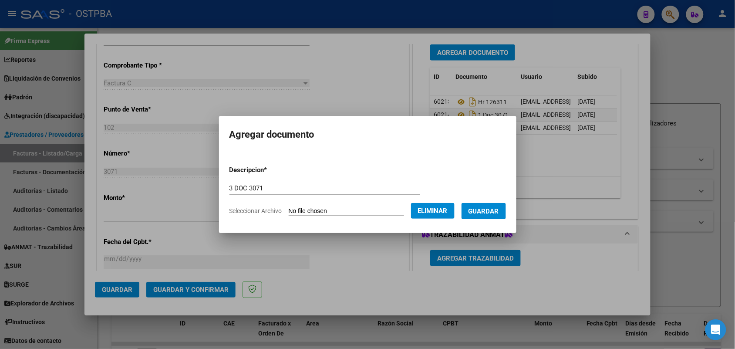
click at [488, 211] on span "Guardar" at bounding box center [483, 211] width 30 height 8
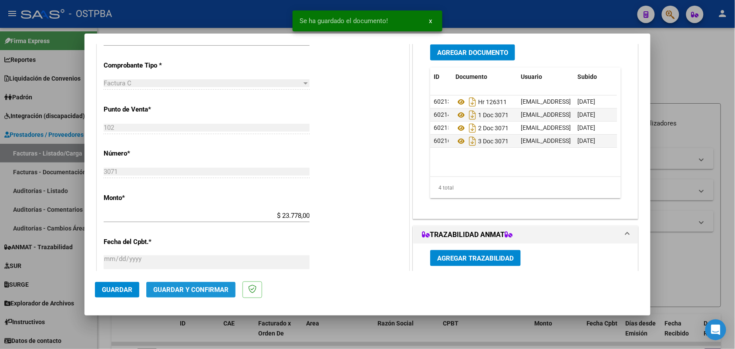
click at [197, 290] on span "Guardar y Confirmar" at bounding box center [190, 290] width 75 height 8
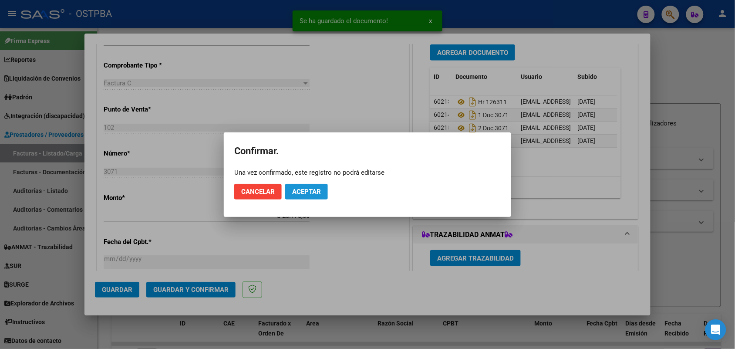
click at [310, 188] on span "Aceptar" at bounding box center [306, 192] width 29 height 8
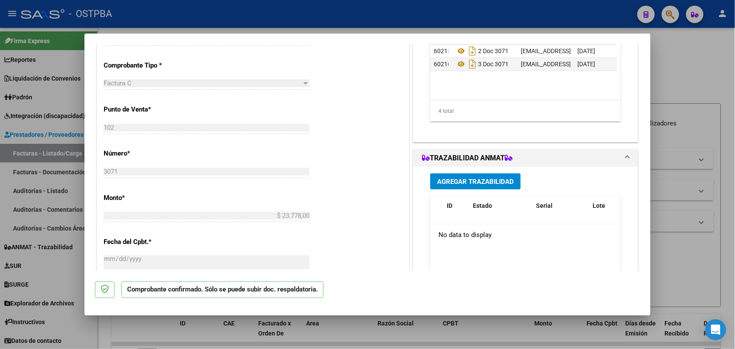
click at [65, 180] on div at bounding box center [367, 174] width 735 height 349
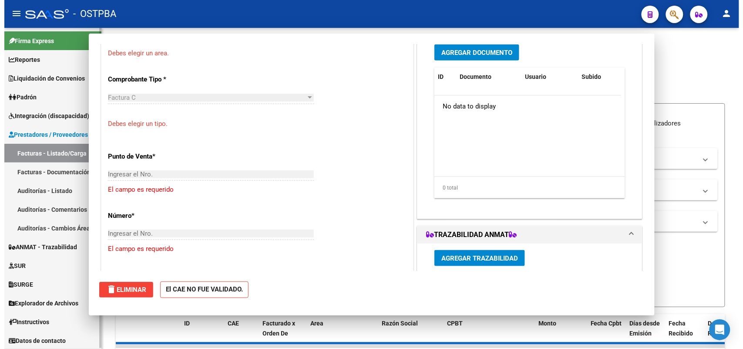
scroll to position [0, 0]
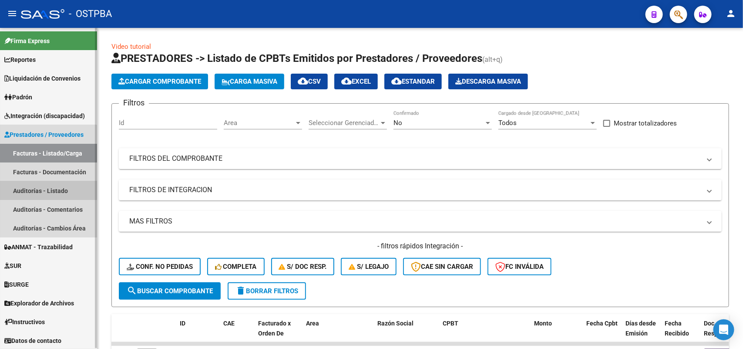
click at [48, 189] on link "Auditorías - Listado" at bounding box center [48, 190] width 97 height 19
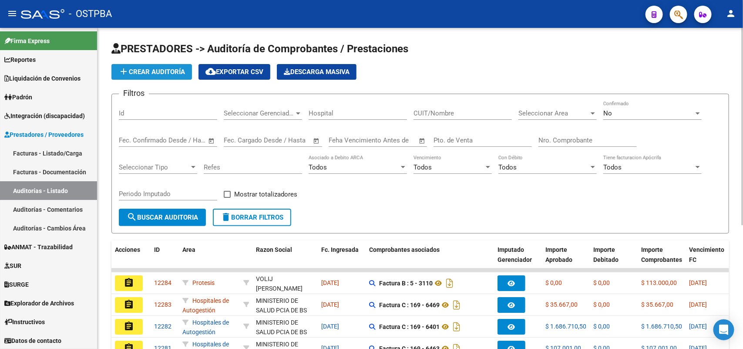
click at [156, 72] on span "add Crear Auditoría" at bounding box center [151, 72] width 67 height 8
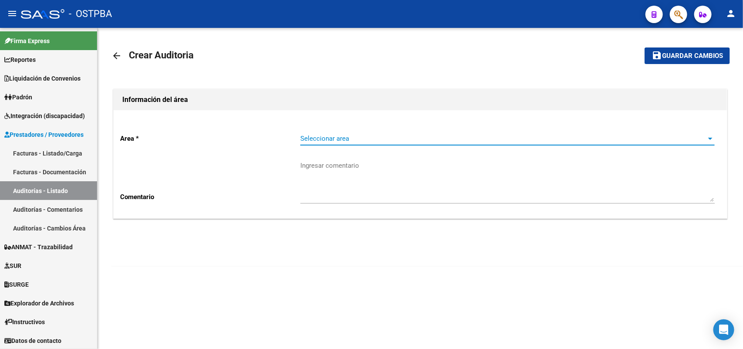
click at [334, 137] on span "Seleccionar area" at bounding box center [503, 139] width 407 height 8
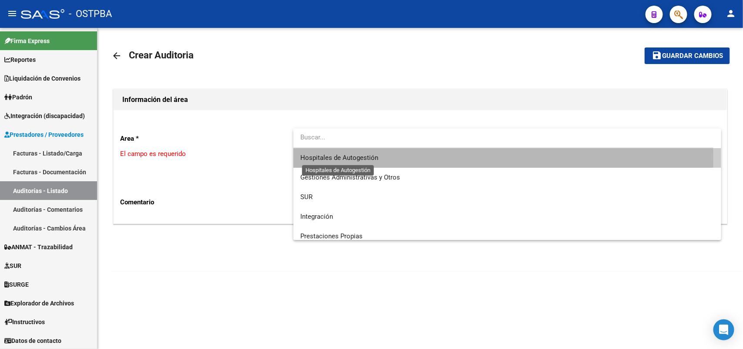
click at [336, 157] on span "Hospitales de Autogestión" at bounding box center [339, 158] width 78 height 8
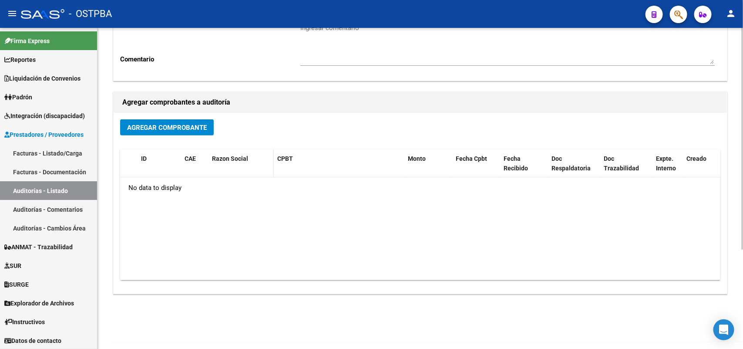
scroll to position [144, 0]
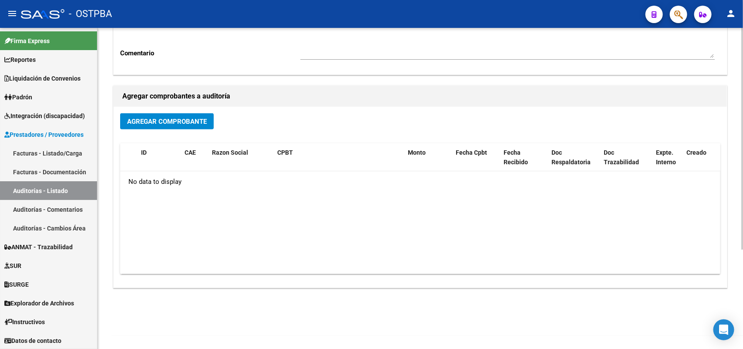
click at [188, 118] on span "Agregar Comprobante" at bounding box center [167, 122] width 80 height 8
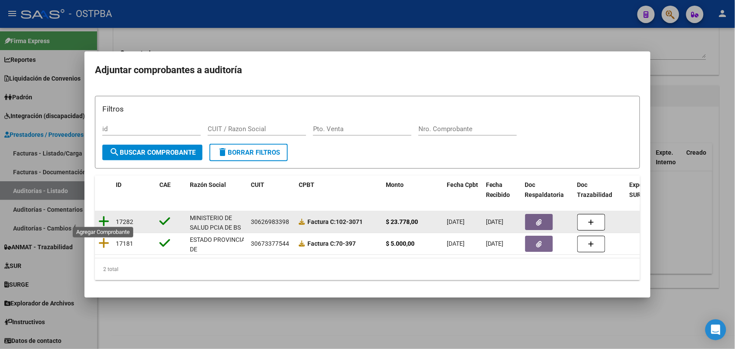
click at [105, 216] on icon at bounding box center [103, 221] width 11 height 12
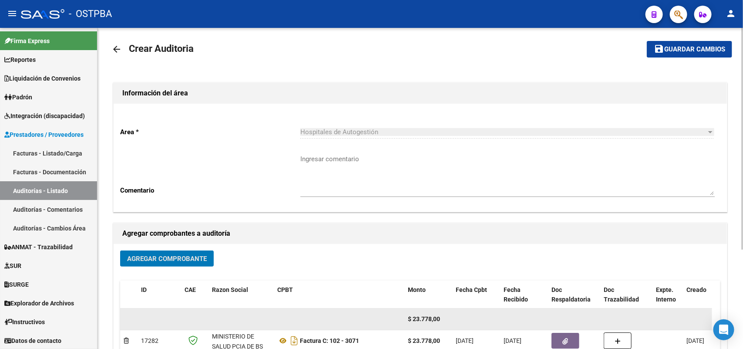
scroll to position [0, 0]
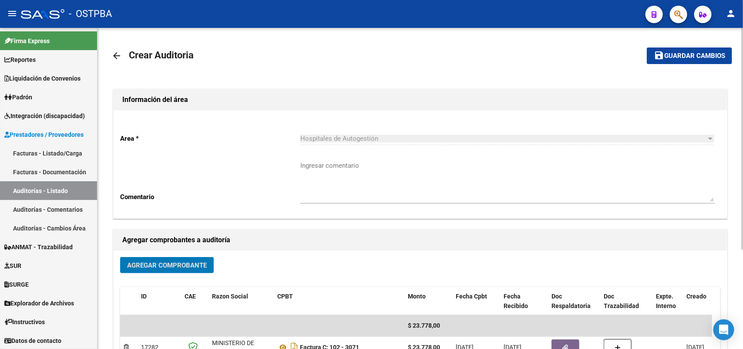
click at [681, 54] on span "Guardar cambios" at bounding box center [694, 56] width 61 height 8
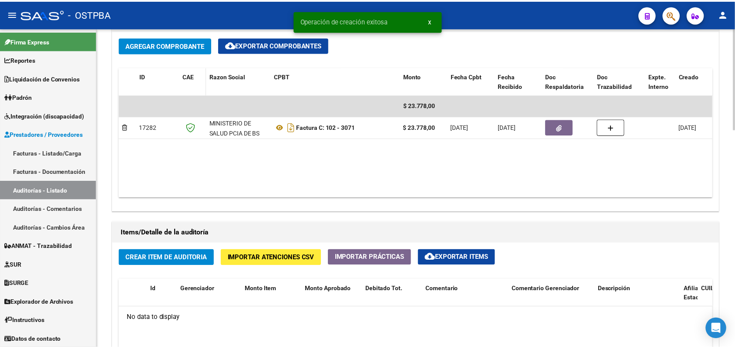
scroll to position [599, 0]
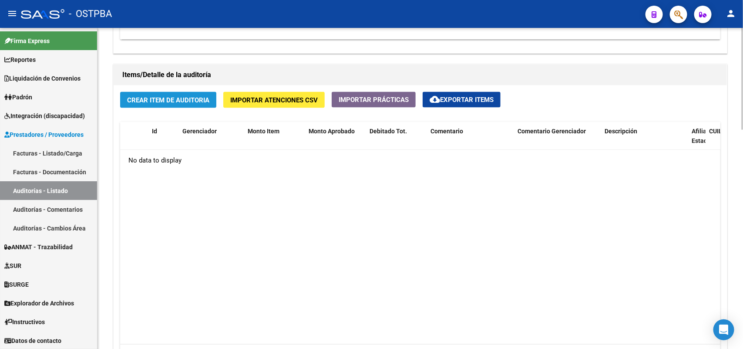
click at [150, 96] on span "Crear Item de Auditoria" at bounding box center [168, 100] width 82 height 8
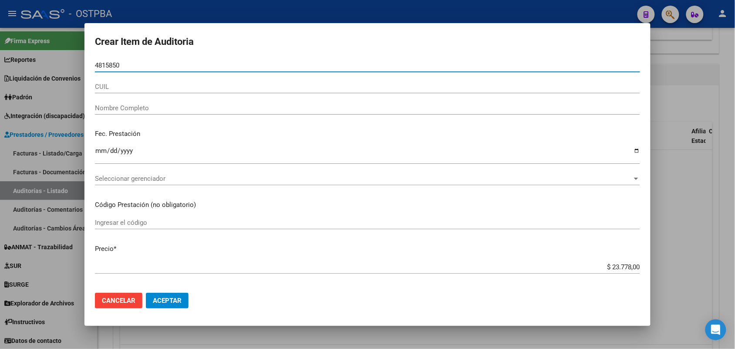
type input "48158500"
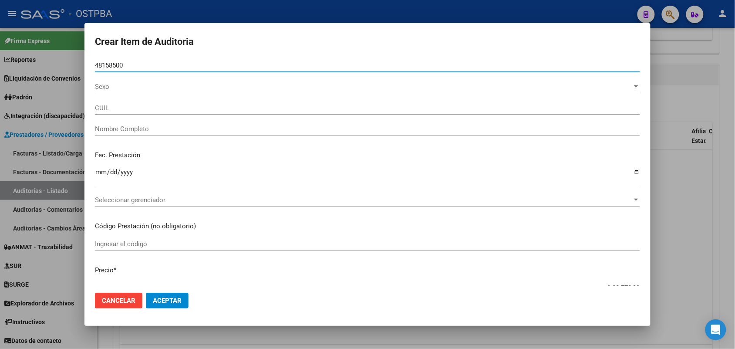
type input "27481585002"
type input "[PERSON_NAME]"
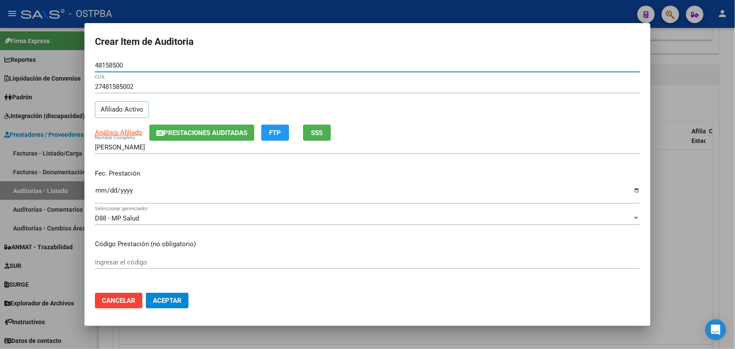
type input "48158500"
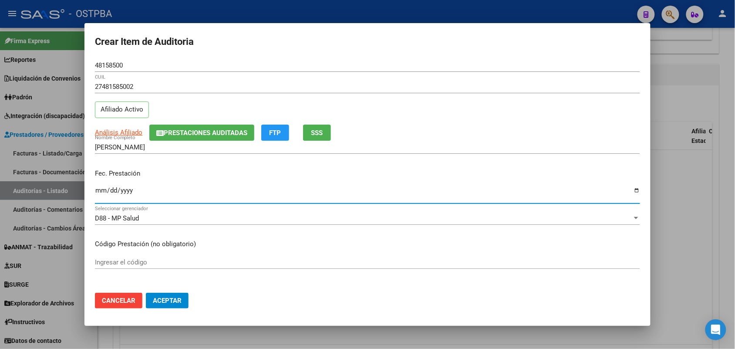
click at [98, 190] on input "Ingresar la fecha" at bounding box center [367, 194] width 545 height 14
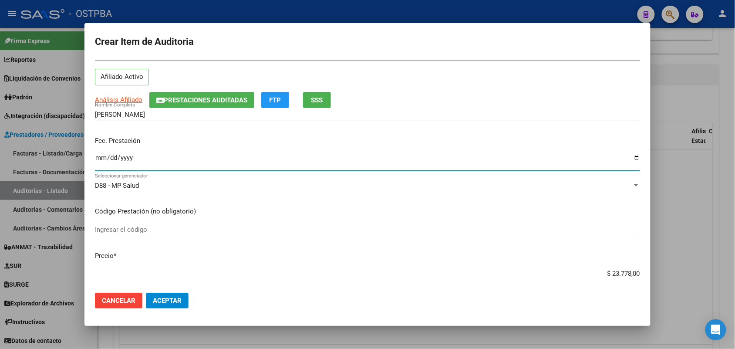
scroll to position [0, 0]
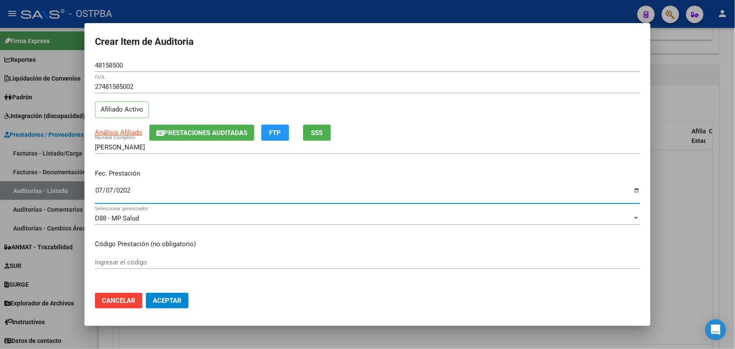
type input "[DATE]"
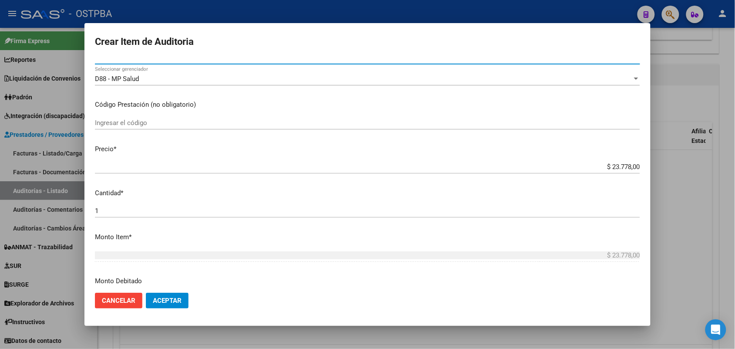
scroll to position [163, 0]
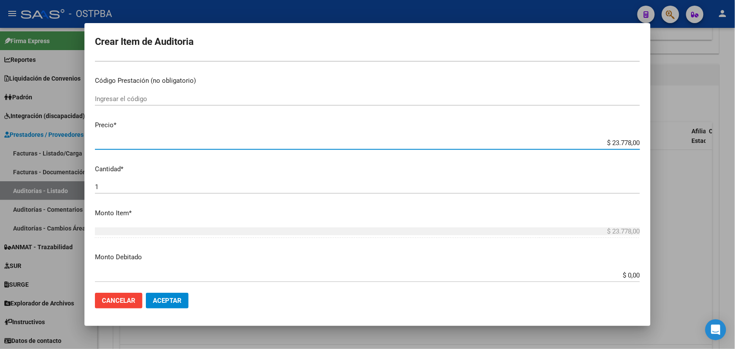
drag, startPoint x: 594, startPoint y: 144, endPoint x: 675, endPoint y: 142, distance: 80.6
click at [675, 142] on div "Crear Item de Auditoria 48158500 Nro Documento 27481585002 CUIL Afiliado Activo…" at bounding box center [367, 174] width 735 height 349
type input "$ 0,01"
type input "$ 0,11"
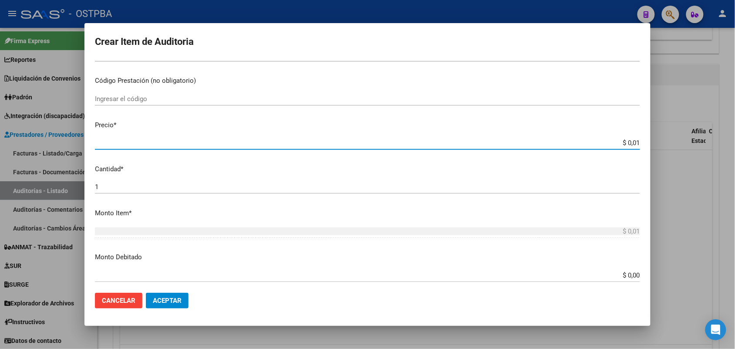
type input "$ 0,11"
type input "$ 1,18"
type input "$ 11,88"
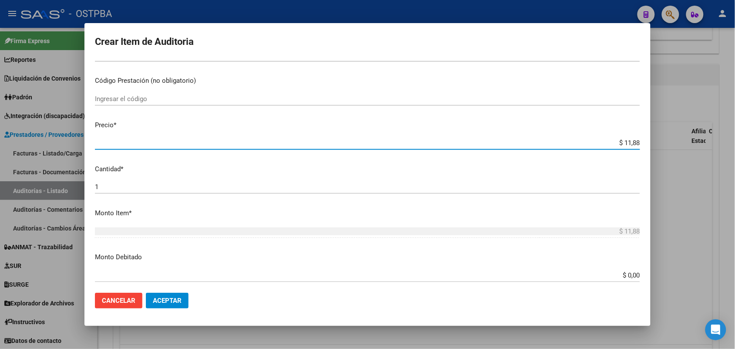
type input "$ 118,89"
type input "$ 1.188,90"
type input "$ 11.889,00"
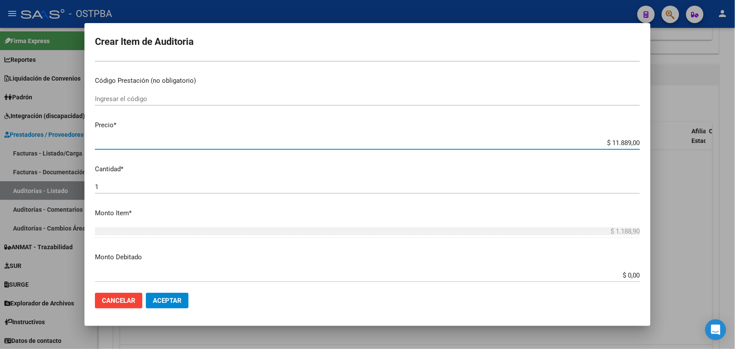
type input "$ 11.889,00"
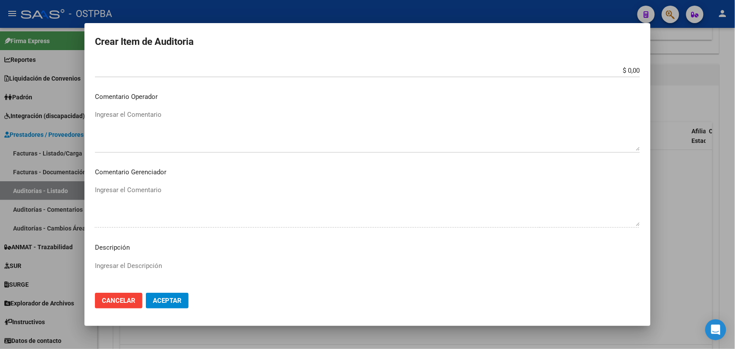
scroll to position [482, 0]
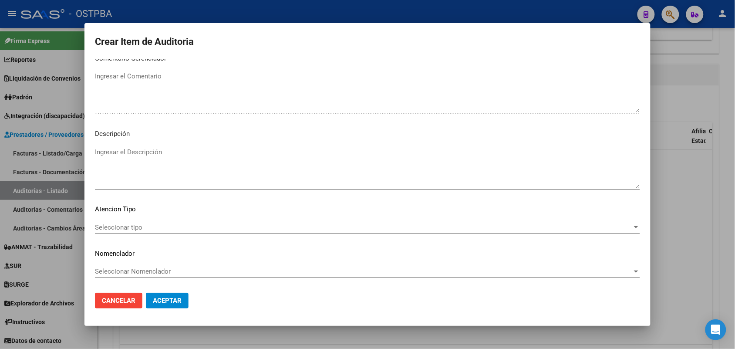
click at [126, 229] on span "Seleccionar tipo" at bounding box center [363, 227] width 537 height 8
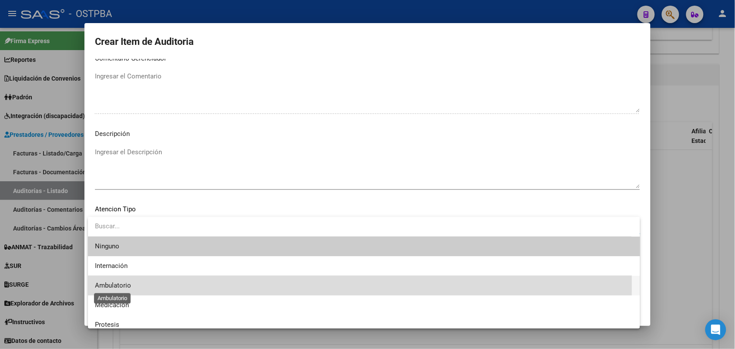
click at [122, 283] on span "Ambulatorio" at bounding box center [113, 285] width 36 height 8
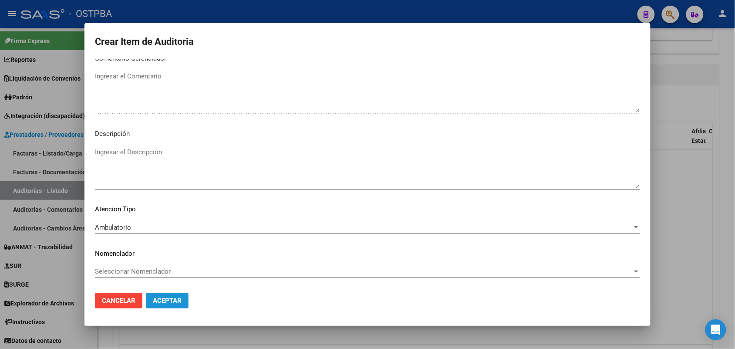
click at [171, 298] on span "Aceptar" at bounding box center [167, 301] width 29 height 8
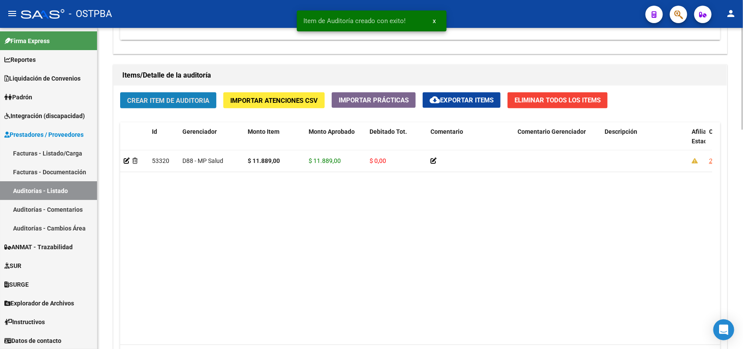
click at [177, 99] on span "Crear Item de Auditoria" at bounding box center [168, 101] width 82 height 8
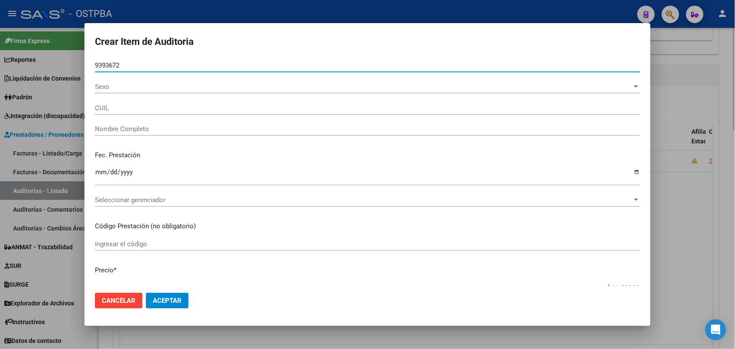
type input "93936727"
type input "27939367271"
type input "[PERSON_NAME] [PERSON_NAME] -"
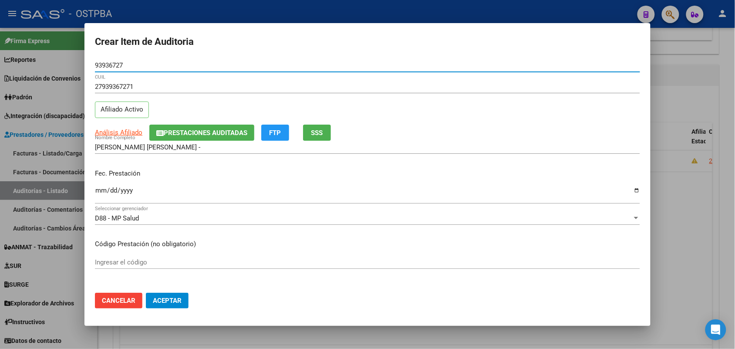
type input "93936727"
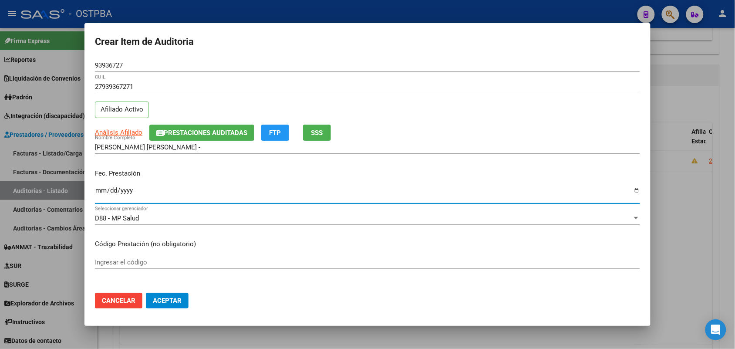
click at [99, 189] on input "Ingresar la fecha" at bounding box center [367, 194] width 545 height 14
type input "[DATE]"
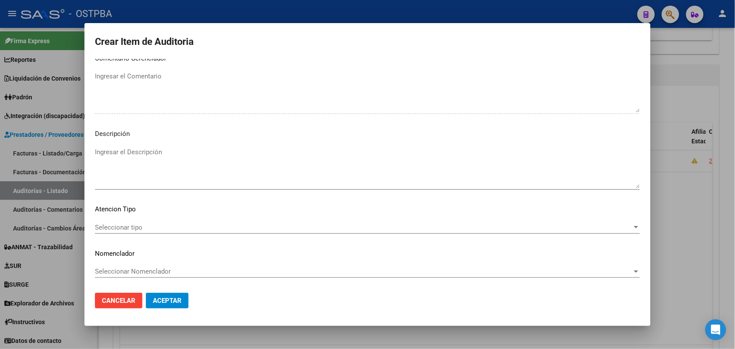
click at [136, 229] on span "Seleccionar tipo" at bounding box center [363, 227] width 537 height 8
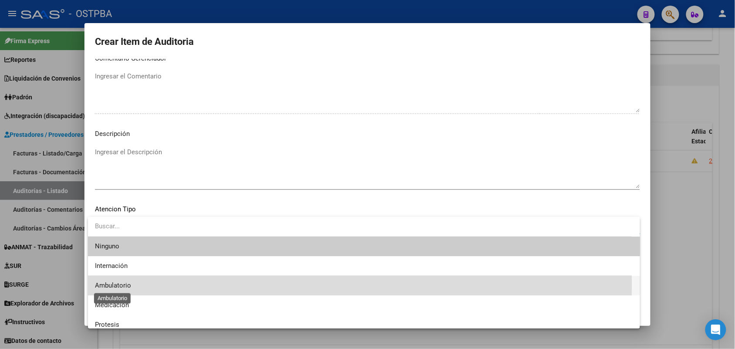
click at [127, 283] on span "Ambulatorio" at bounding box center [113, 285] width 36 height 8
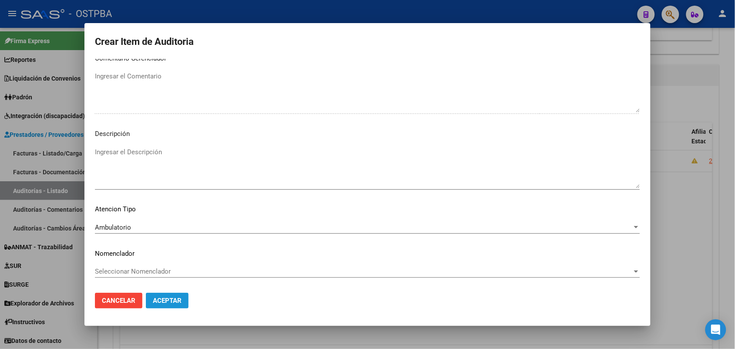
click at [162, 300] on span "Aceptar" at bounding box center [167, 301] width 29 height 8
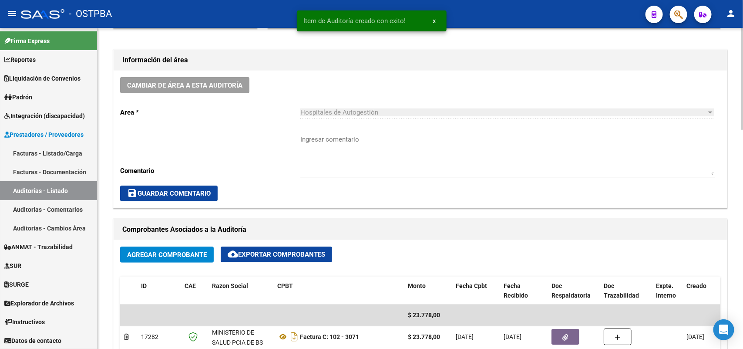
scroll to position [0, 0]
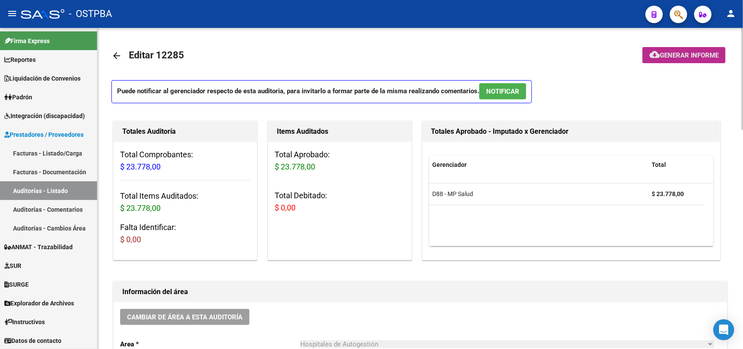
click at [678, 53] on span "Generar informe" at bounding box center [689, 55] width 59 height 8
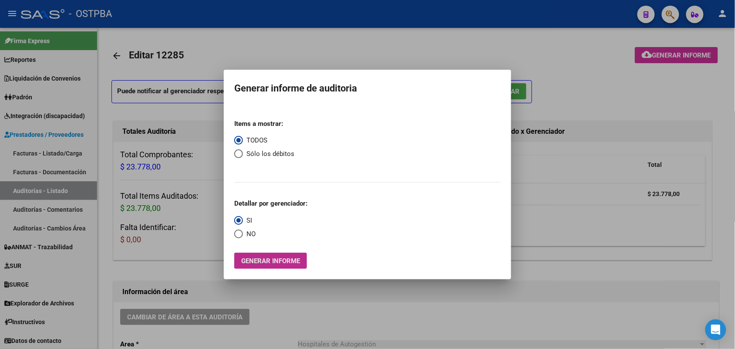
click at [292, 262] on span "Generar informe" at bounding box center [270, 261] width 59 height 8
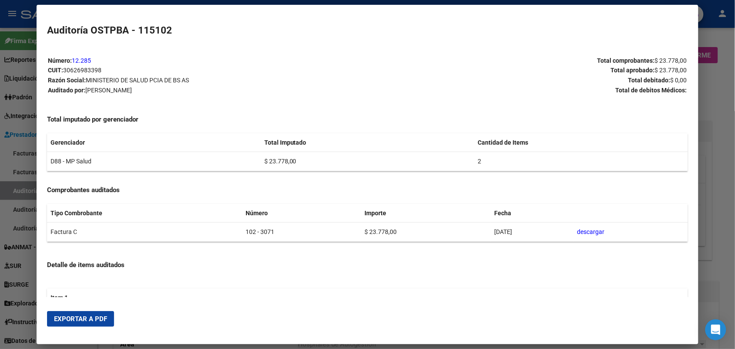
click at [93, 327] on mat-dialog-actions "Exportar a PDF" at bounding box center [367, 319] width 640 height 30
click at [77, 320] on span "Exportar a PDF" at bounding box center [80, 319] width 53 height 8
click at [708, 110] on div at bounding box center [367, 174] width 735 height 349
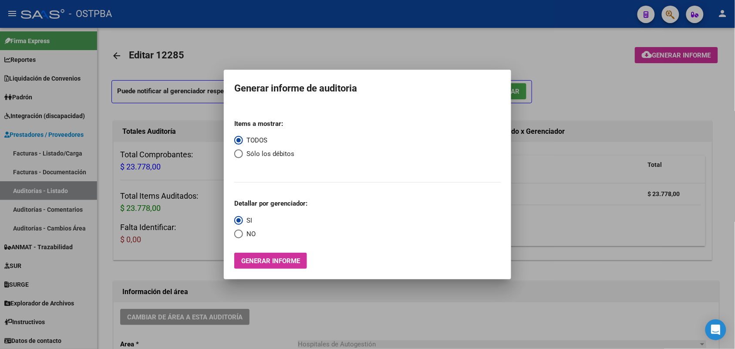
click at [708, 110] on div at bounding box center [367, 174] width 735 height 349
